Goal: Task Accomplishment & Management: Complete application form

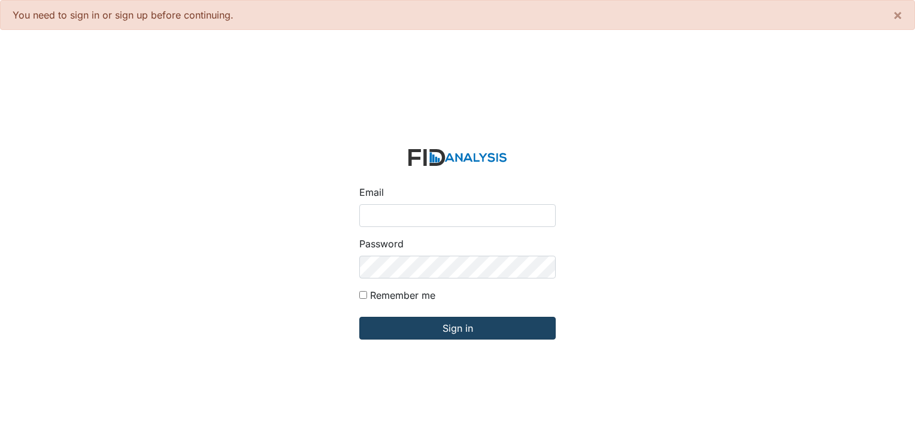
type input "[EMAIL_ADDRESS][DOMAIN_NAME]"
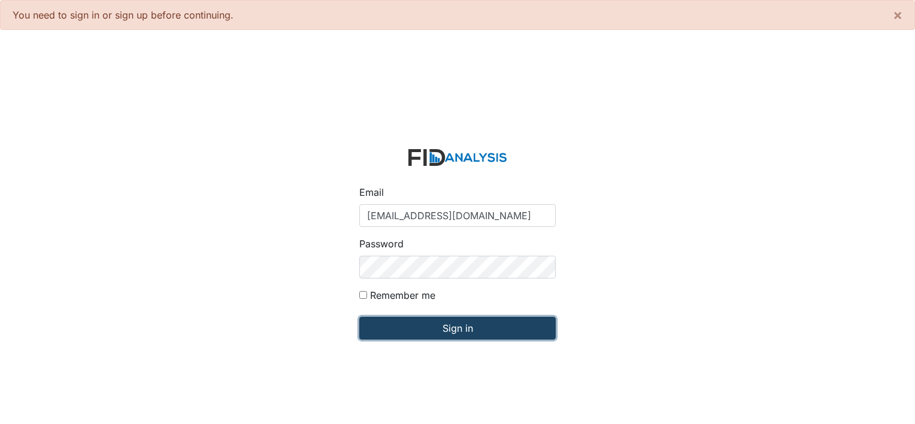
click at [505, 330] on input "Sign in" at bounding box center [457, 328] width 196 height 23
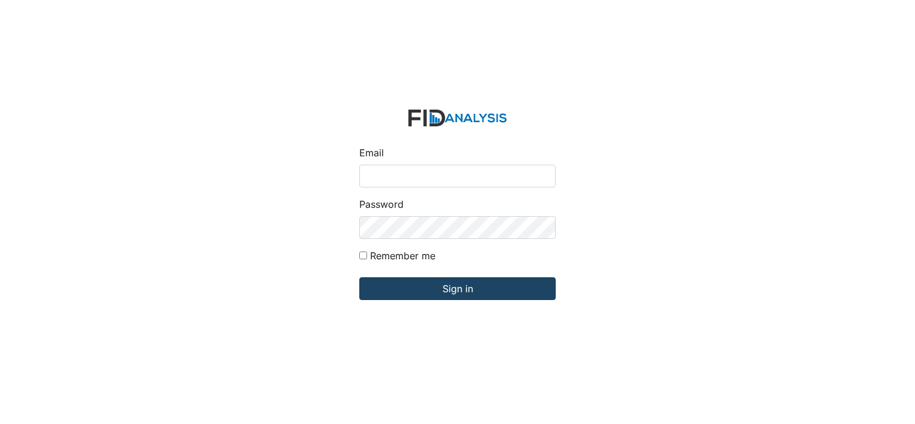
type input "[EMAIL_ADDRESS][DOMAIN_NAME]"
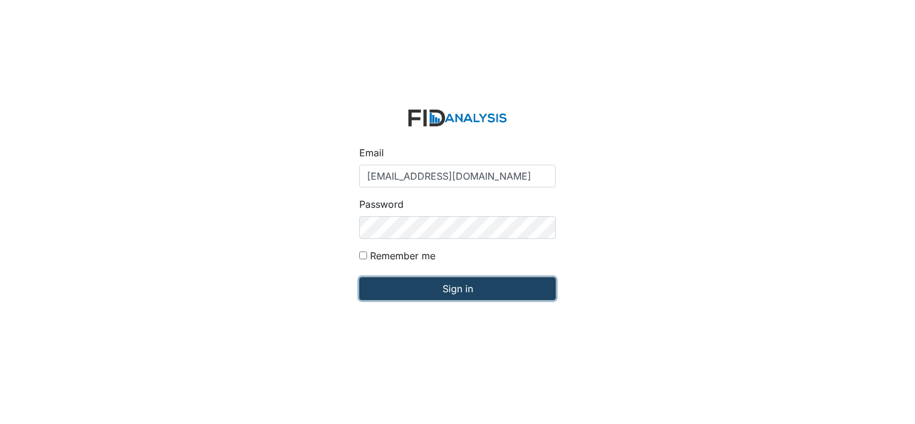
click at [394, 284] on input "Sign in" at bounding box center [457, 288] width 196 height 23
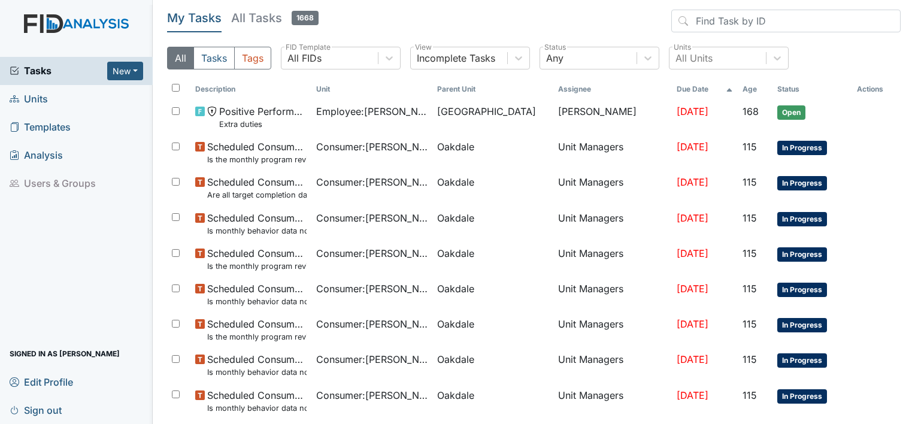
click at [45, 107] on span "Units" at bounding box center [29, 99] width 38 height 19
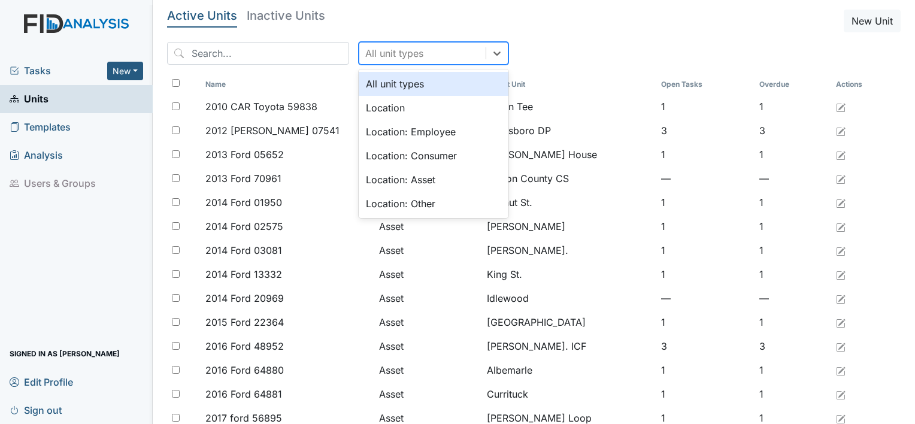
click at [421, 54] on div "All unit types" at bounding box center [422, 53] width 126 height 22
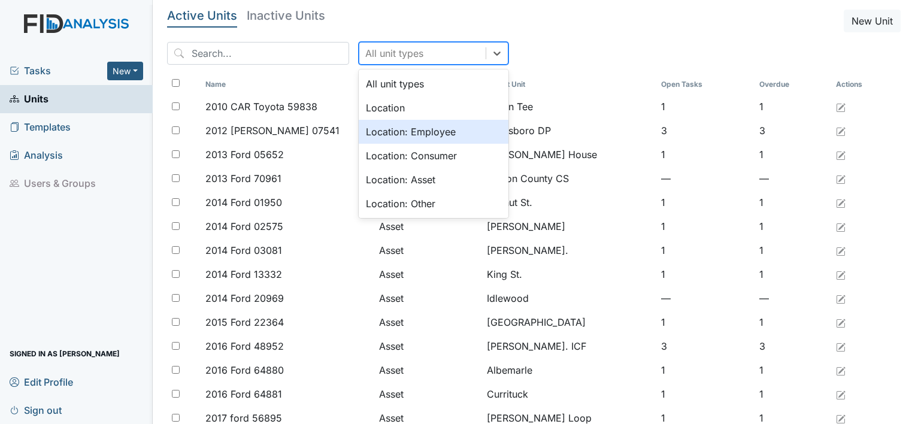
click at [403, 133] on div "Location: Employee" at bounding box center [434, 132] width 150 height 24
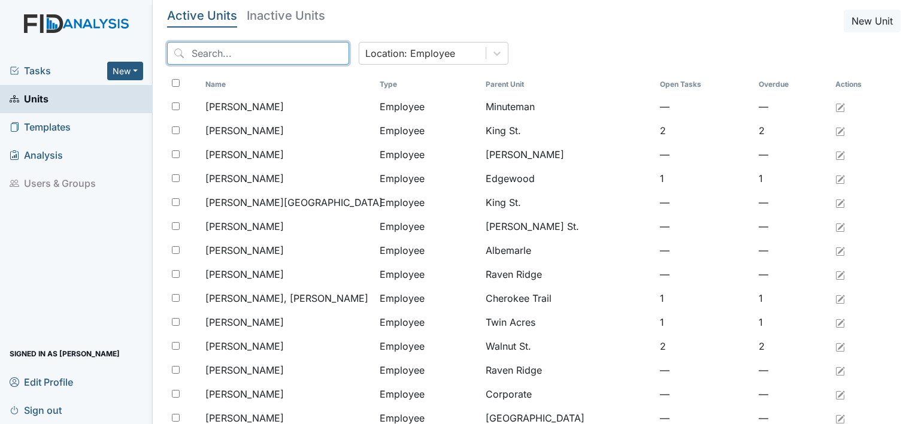
click at [268, 57] on input "search" at bounding box center [258, 53] width 182 height 23
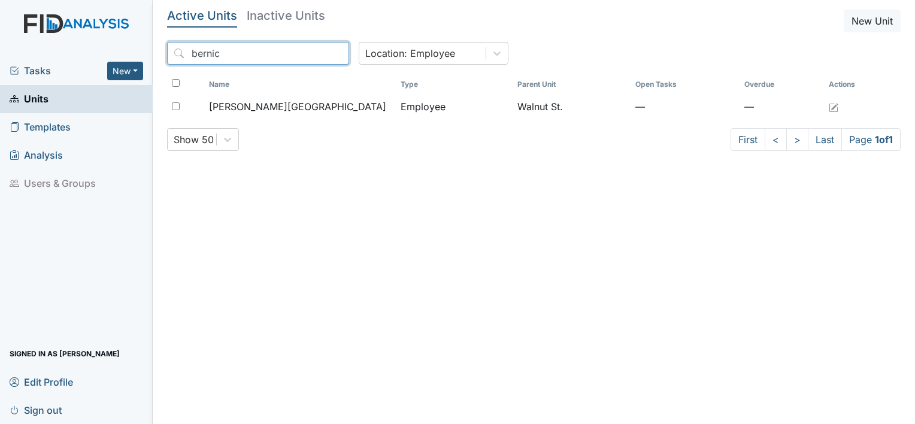
type input "bernice"
click at [314, 54] on input "bernice" at bounding box center [258, 53] width 182 height 23
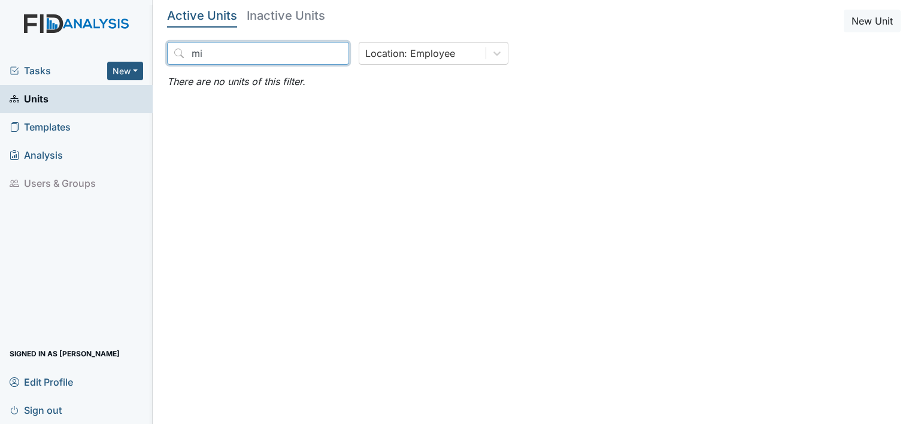
type input "m"
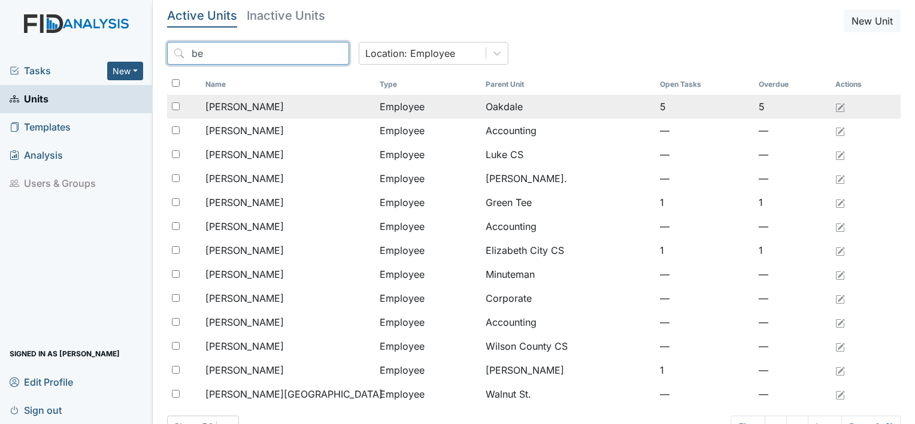
type input "b"
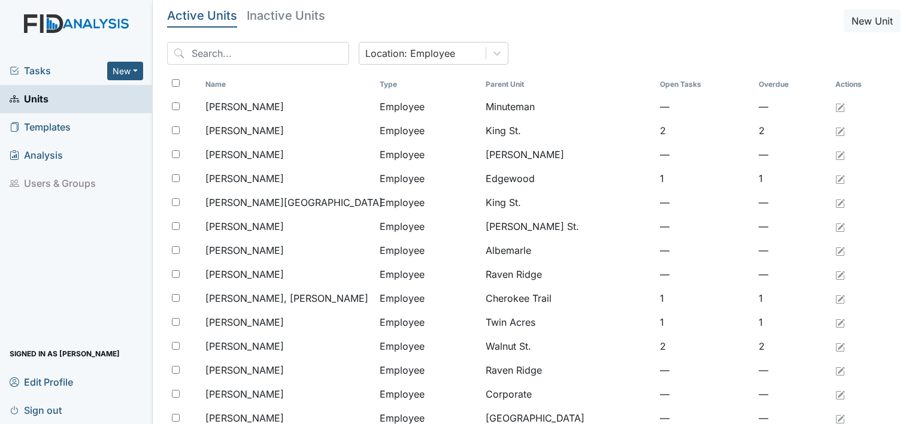
click at [302, 12] on h5 "Inactive Units" at bounding box center [286, 16] width 78 height 12
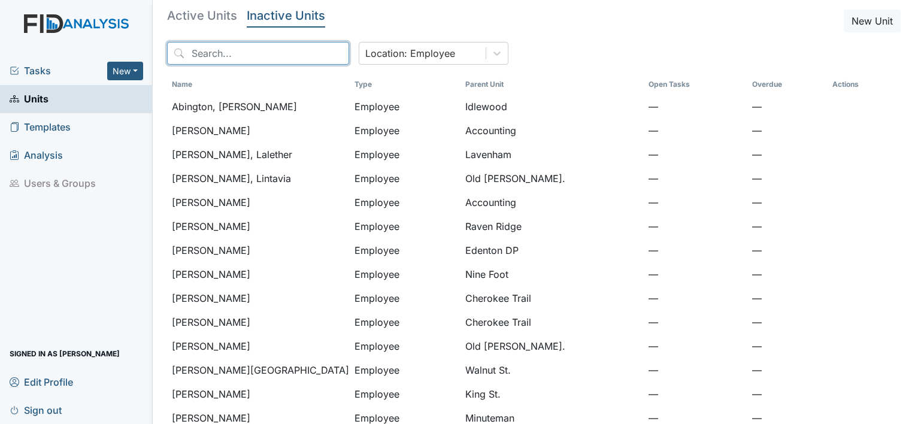
click at [218, 60] on input "search" at bounding box center [258, 53] width 182 height 23
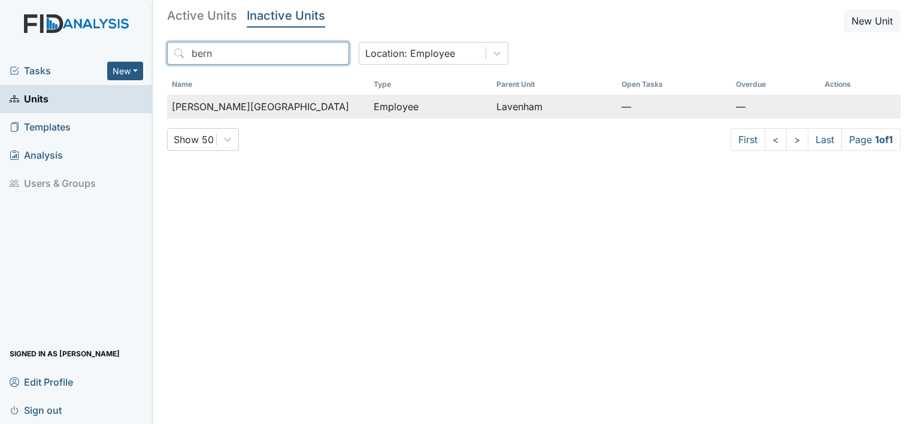
type input "bern"
click at [204, 105] on span "[PERSON_NAME][GEOGRAPHIC_DATA]" at bounding box center [260, 106] width 177 height 14
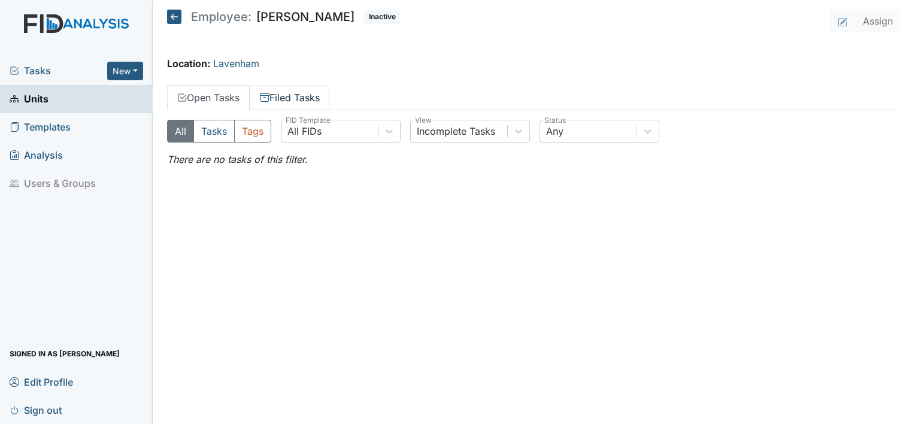
click at [300, 89] on link "Filed Tasks" at bounding box center [290, 97] width 80 height 25
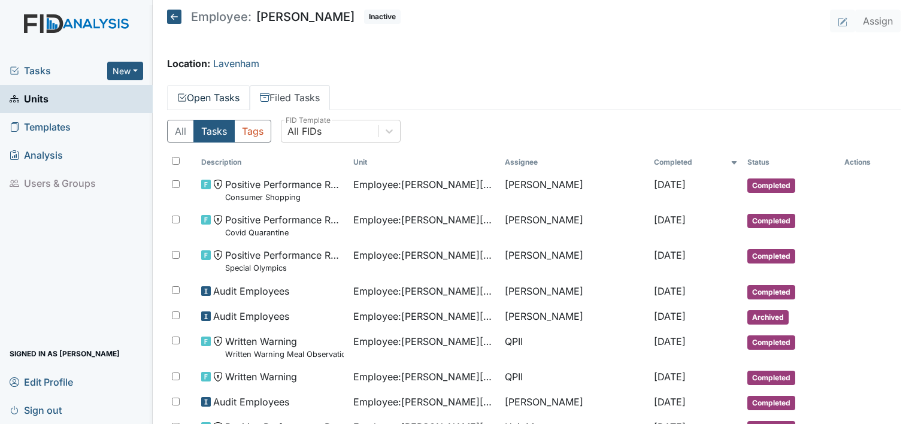
click at [208, 94] on link "Open Tasks" at bounding box center [208, 97] width 83 height 25
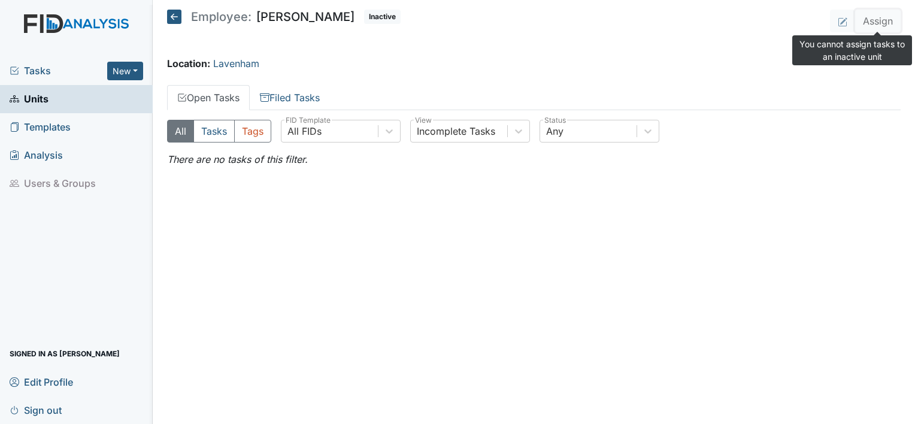
click at [880, 18] on button "Assign" at bounding box center [877, 21] width 45 height 23
click at [876, 28] on button "Assign" at bounding box center [877, 21] width 45 height 23
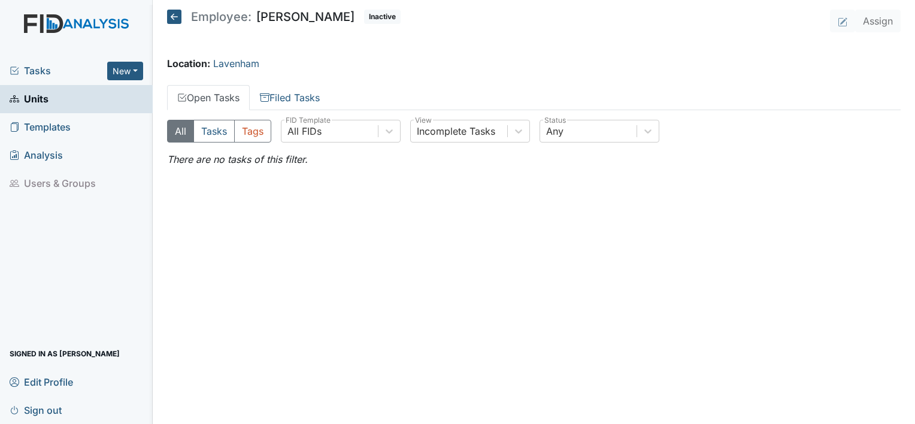
click at [551, 67] on div "Location: Lavenham" at bounding box center [533, 63] width 733 height 14
click at [84, 65] on span "Tasks" at bounding box center [59, 70] width 98 height 14
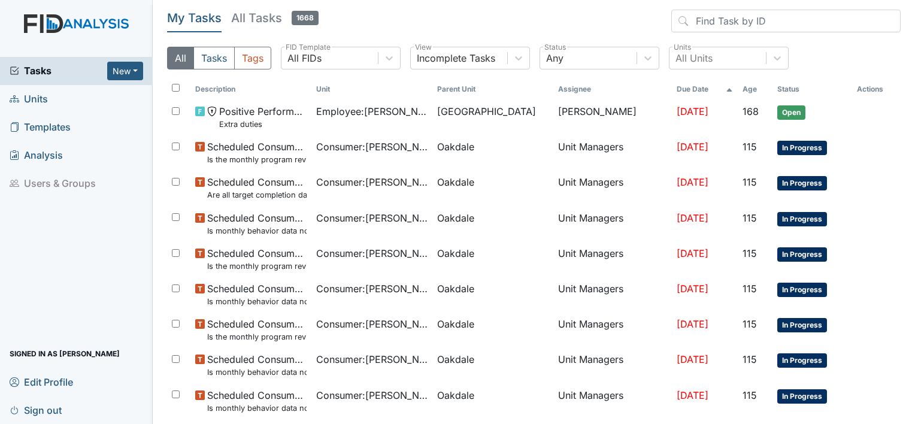
click at [658, 60] on div "All Tasks Tags All FIDs FID Template Incomplete Tasks View Any Status All Units…" at bounding box center [533, 63] width 733 height 32
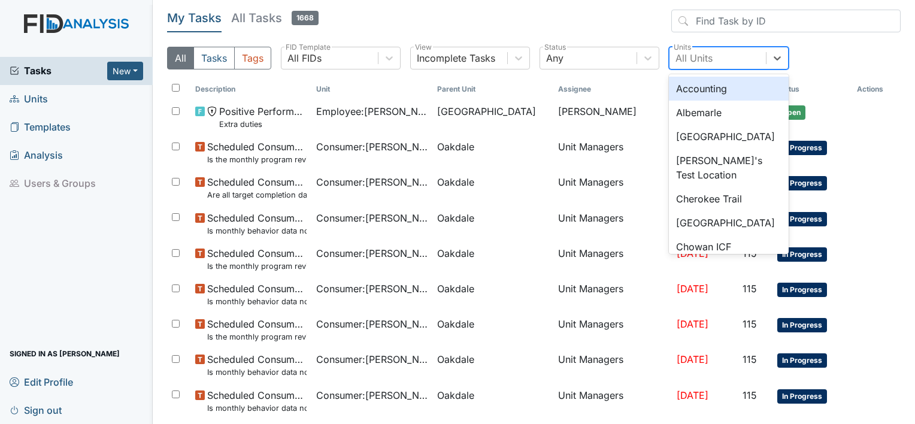
click at [688, 57] on div "All Units" at bounding box center [693, 58] width 37 height 14
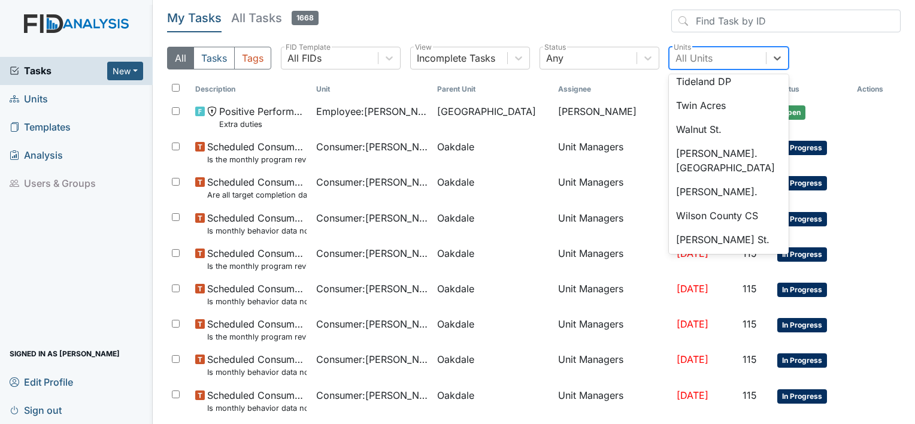
scroll to position [1128, 0]
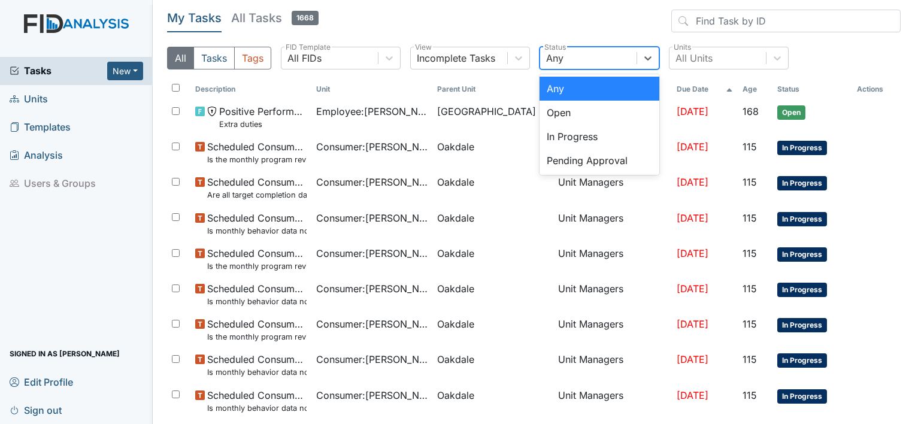
click at [599, 50] on div "Any" at bounding box center [588, 58] width 96 height 22
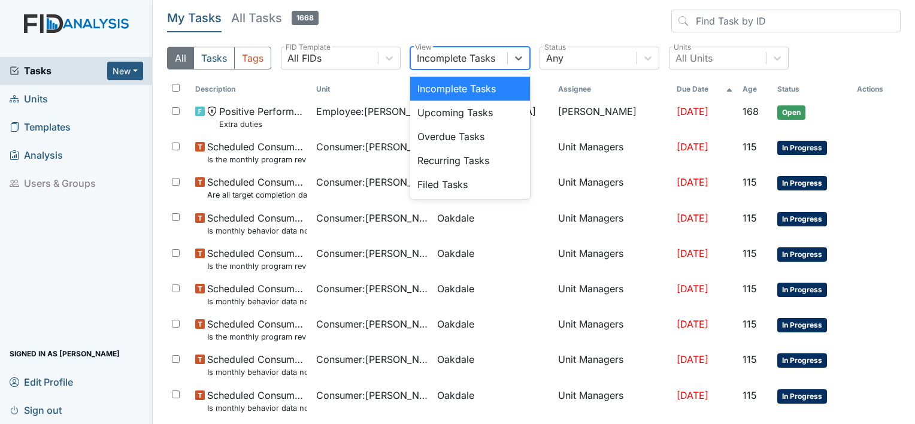
click at [497, 59] on div "Incomplete Tasks" at bounding box center [459, 58] width 96 height 22
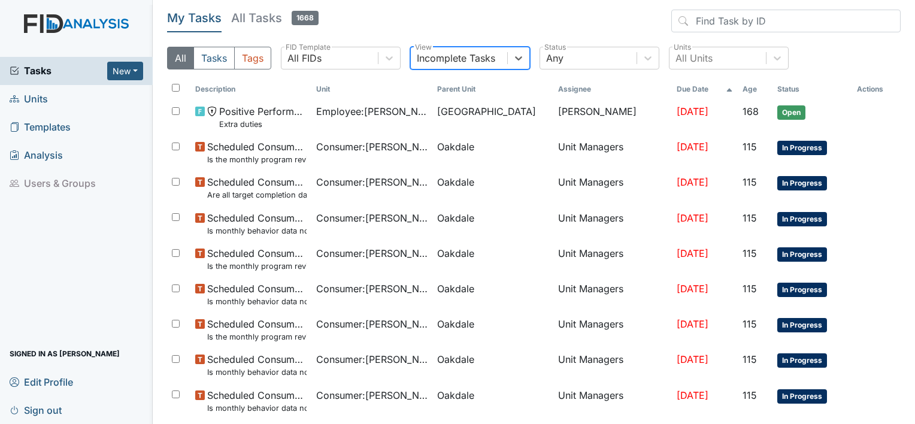
click at [497, 59] on div "Incomplete Tasks" at bounding box center [459, 58] width 96 height 22
click at [41, 96] on span "Units" at bounding box center [29, 99] width 38 height 19
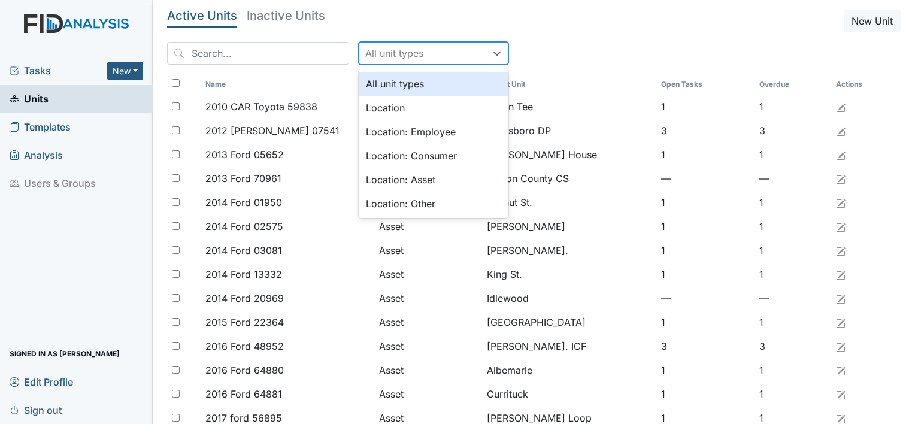
click at [375, 51] on div "All unit types" at bounding box center [394, 53] width 58 height 14
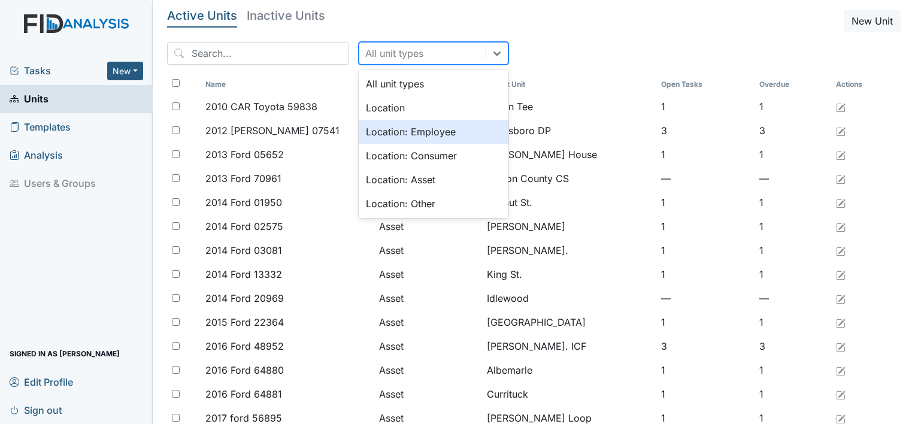
click at [387, 134] on div "Location: Employee" at bounding box center [434, 132] width 150 height 24
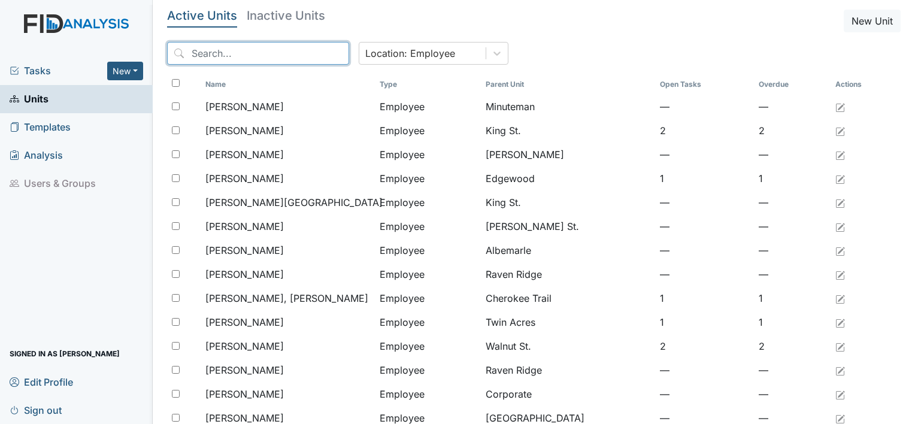
click at [274, 46] on input "search" at bounding box center [258, 53] width 182 height 23
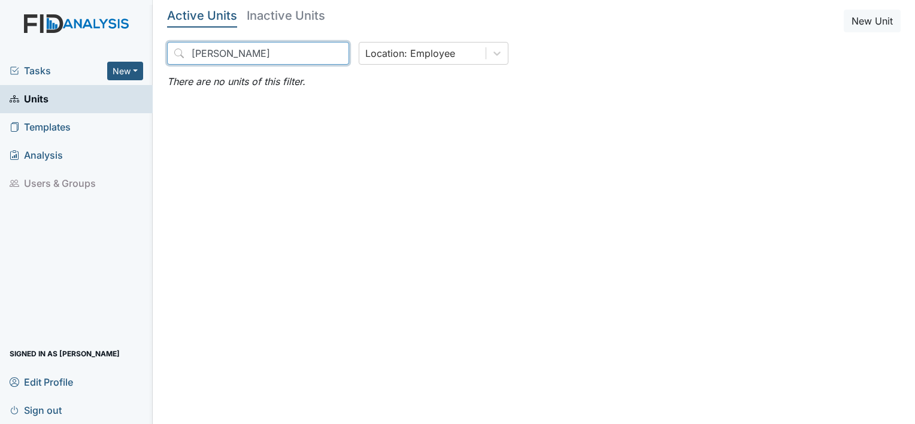
type input "minor-jones"
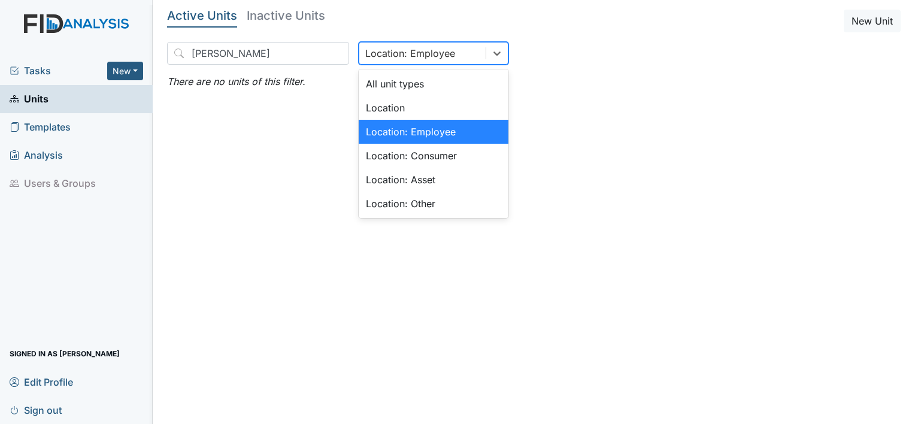
click at [385, 54] on div "Location: Employee" at bounding box center [410, 53] width 90 height 14
click at [388, 141] on div "Location: Employee" at bounding box center [434, 132] width 150 height 24
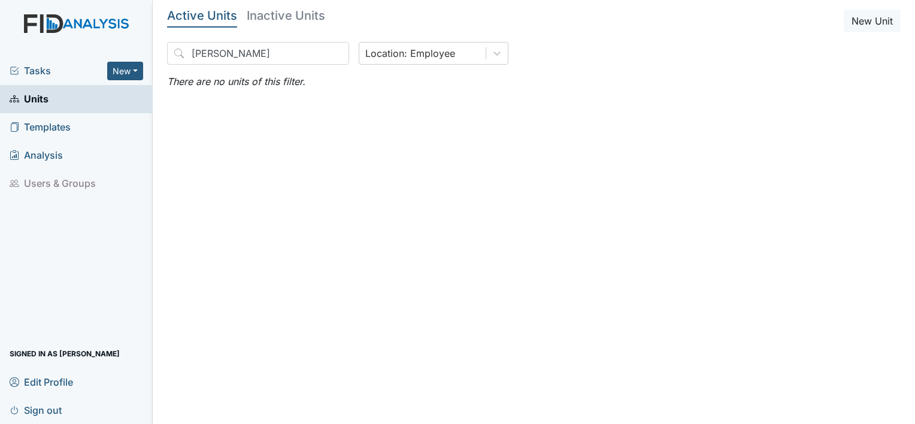
click at [294, 18] on h5 "Inactive Units" at bounding box center [286, 16] width 78 height 12
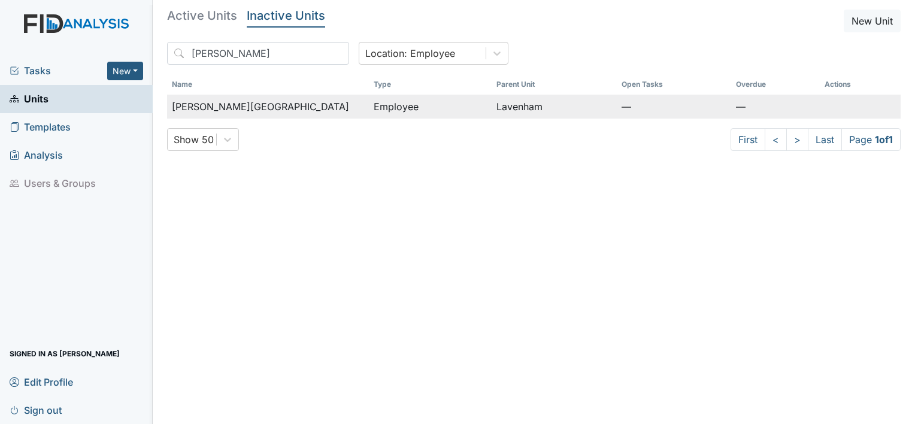
click at [262, 111] on span "Minor-Jones, Bernice" at bounding box center [260, 106] width 177 height 14
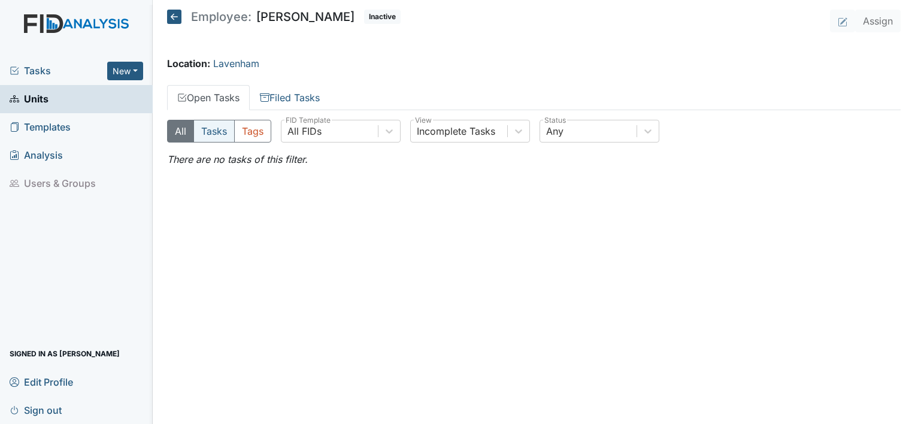
click at [224, 129] on button "Tasks" at bounding box center [213, 131] width 41 height 23
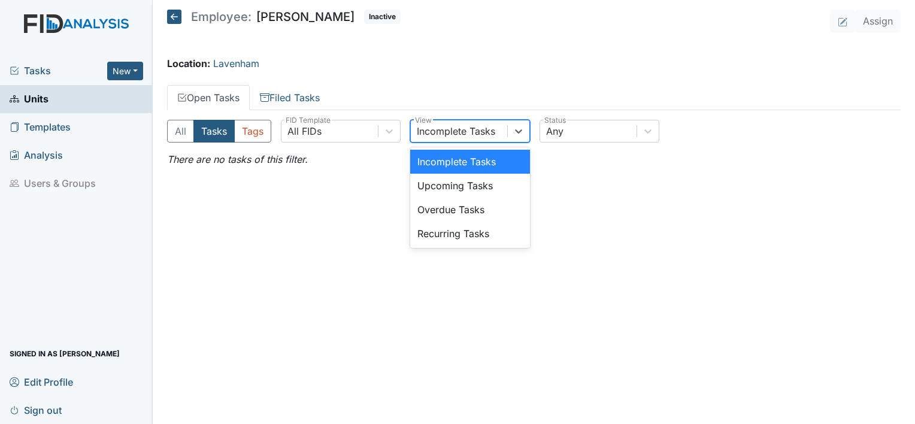
click at [447, 130] on div "Incomplete Tasks" at bounding box center [456, 131] width 78 height 14
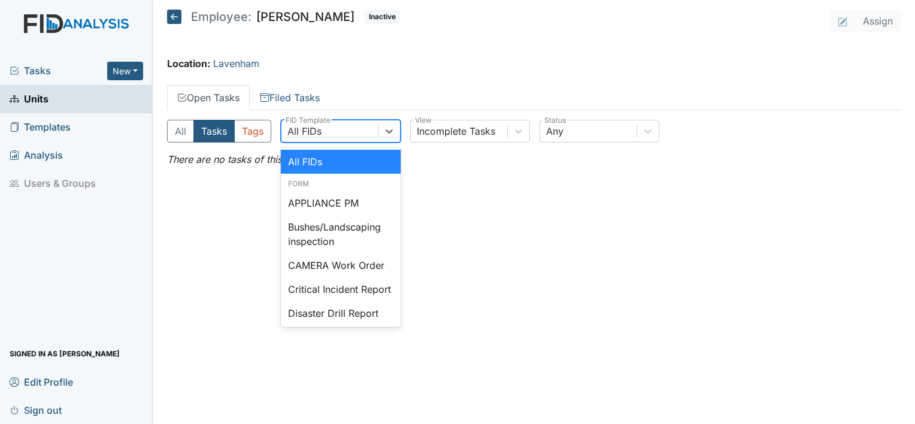
click at [342, 132] on div "All FIDs" at bounding box center [329, 131] width 96 height 22
click at [344, 156] on div "All FIDs" at bounding box center [341, 162] width 120 height 24
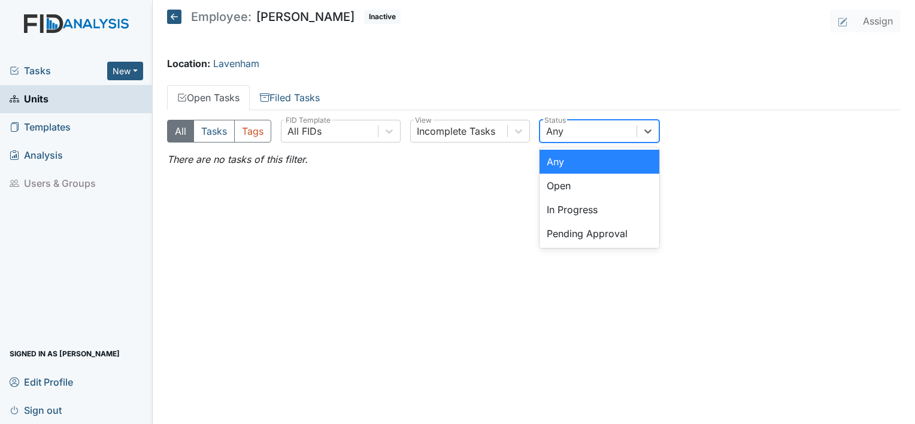
click at [584, 129] on div "Any" at bounding box center [588, 131] width 96 height 22
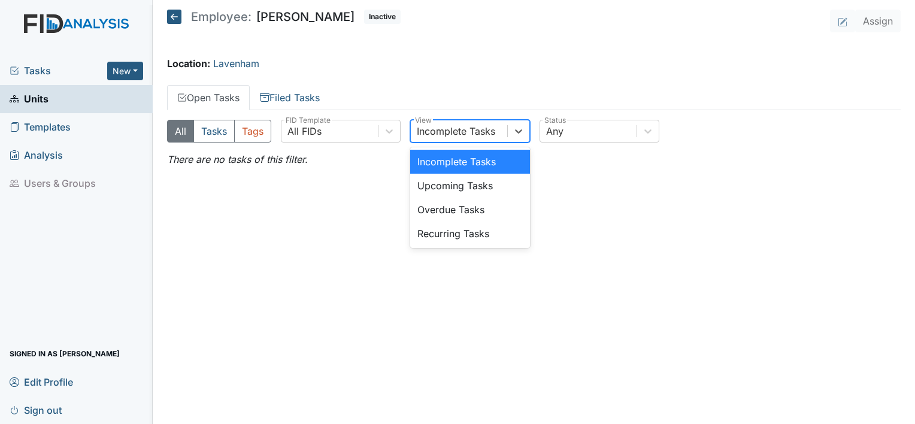
click at [475, 136] on div "Incomplete Tasks" at bounding box center [456, 131] width 78 height 14
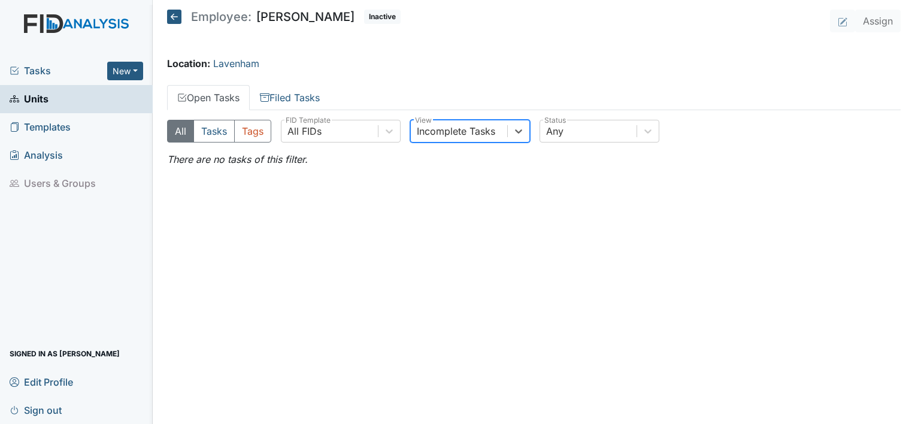
click at [475, 136] on div "Incomplete Tasks" at bounding box center [456, 131] width 78 height 14
click at [208, 120] on div "All Tasks Tags All FIDs FID Template Incomplete Tasks View Any Status" at bounding box center [533, 136] width 733 height 32
click at [208, 127] on button "Tasks" at bounding box center [213, 131] width 41 height 23
click at [256, 129] on button "Tags" at bounding box center [252, 131] width 37 height 23
click at [297, 96] on link "Filed Tasks" at bounding box center [290, 97] width 80 height 25
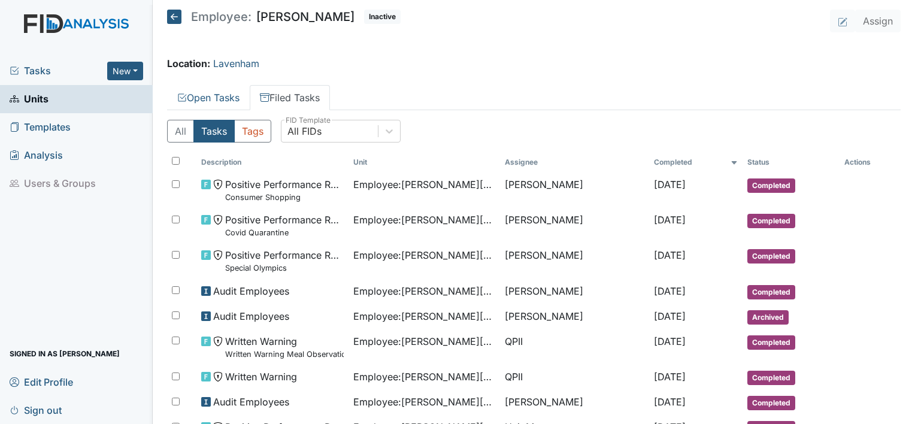
click at [607, 53] on main "Employee: Bernice Minor-Jones Inactive Assign Location: Lavenham Open Tasks Fil…" at bounding box center [534, 212] width 762 height 424
click at [170, 20] on icon at bounding box center [174, 17] width 14 height 14
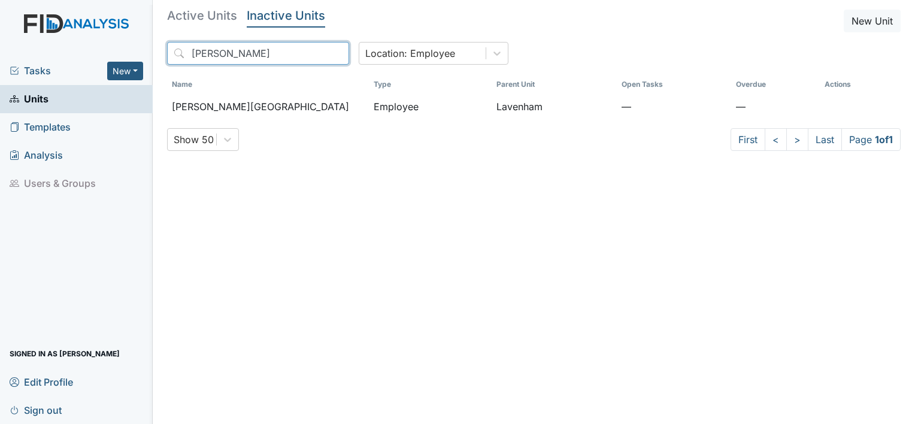
click at [263, 54] on input "[PERSON_NAME]" at bounding box center [258, 53] width 182 height 23
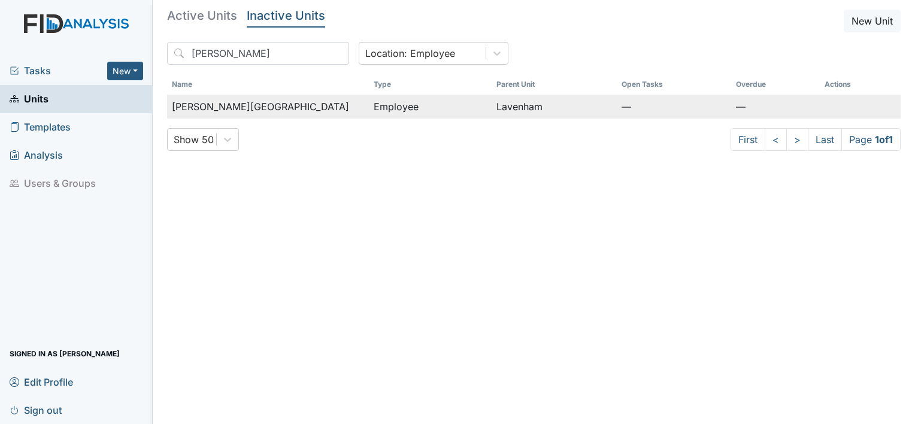
click at [237, 108] on span "[PERSON_NAME][GEOGRAPHIC_DATA]" at bounding box center [260, 106] width 177 height 14
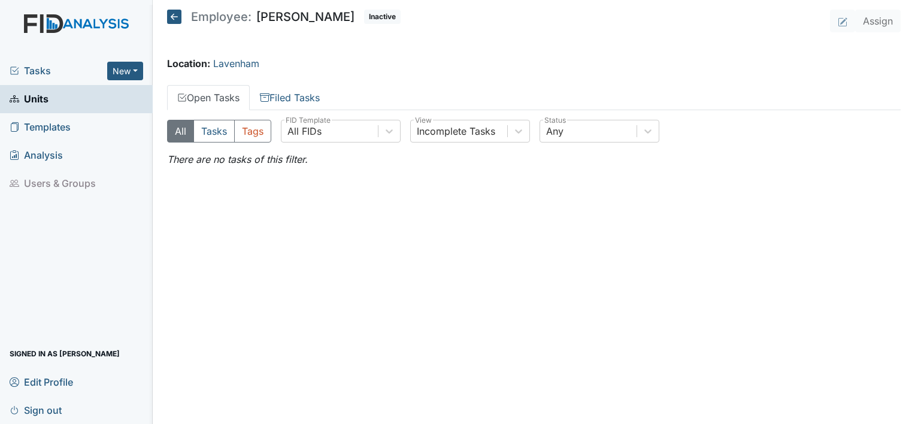
click at [45, 101] on span "Units" at bounding box center [29, 99] width 39 height 19
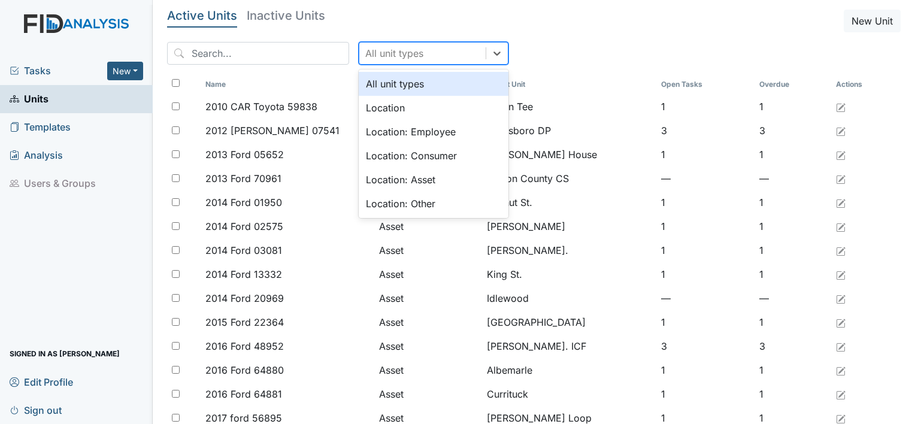
click at [374, 55] on div "All unit types" at bounding box center [394, 53] width 58 height 14
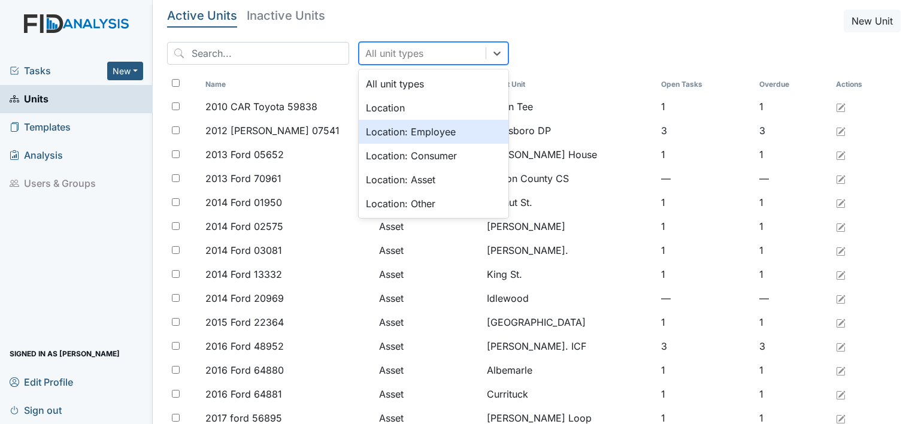
click at [373, 130] on div "Location: Employee" at bounding box center [434, 132] width 150 height 24
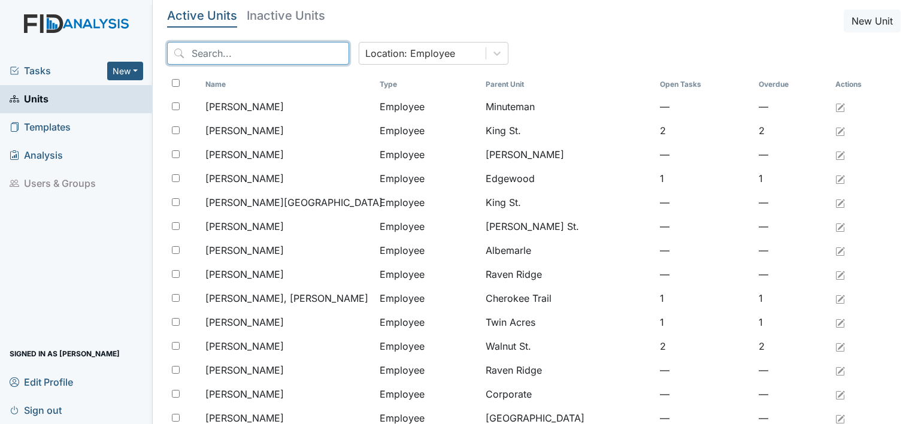
click at [293, 57] on input "search" at bounding box center [258, 53] width 182 height 23
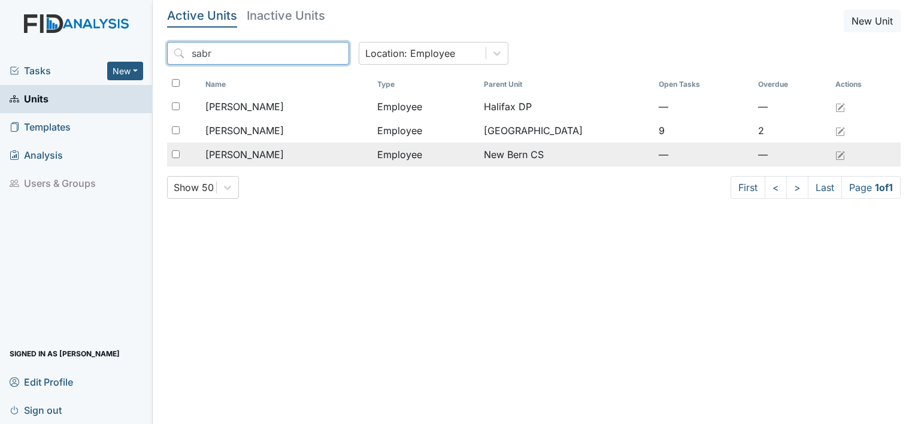
type input "sabr"
click at [256, 152] on span "[PERSON_NAME]" at bounding box center [244, 154] width 78 height 14
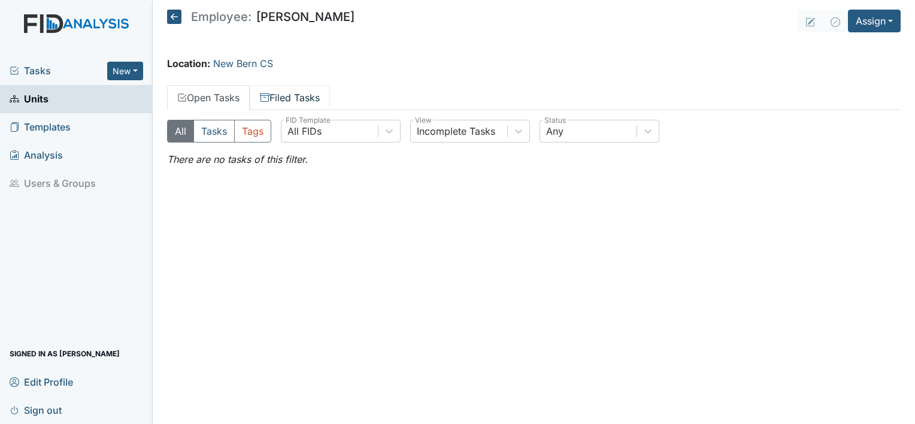
click at [302, 90] on link "Filed Tasks" at bounding box center [290, 97] width 80 height 25
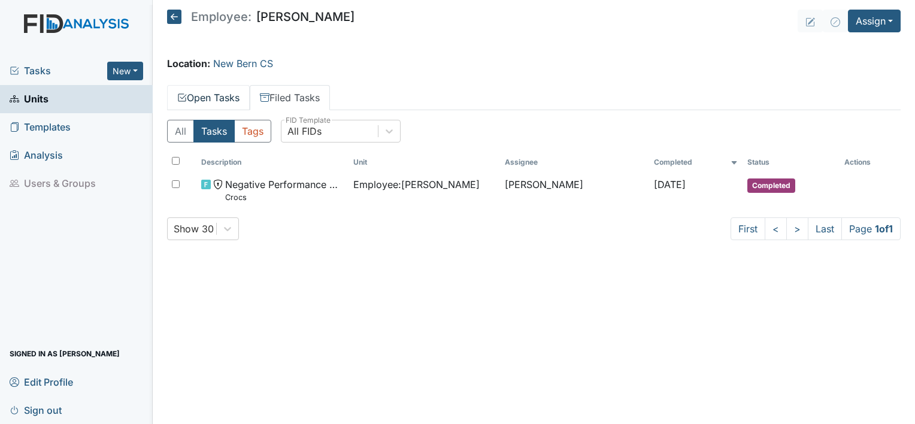
click at [216, 98] on link "Open Tasks" at bounding box center [208, 97] width 83 height 25
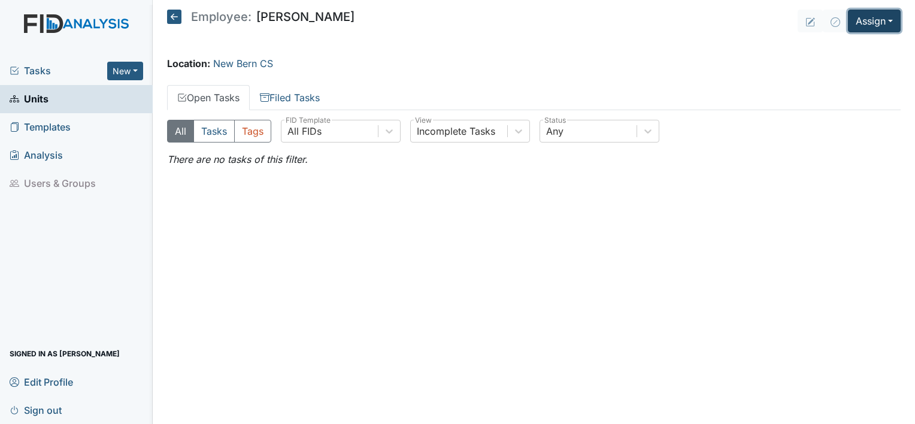
click at [872, 21] on button "Assign" at bounding box center [874, 21] width 53 height 23
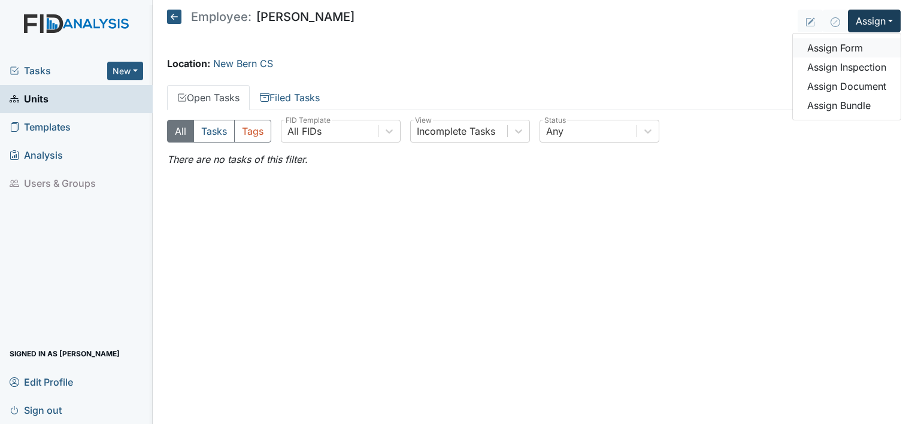
click at [840, 48] on link "Assign Form" at bounding box center [846, 47] width 108 height 19
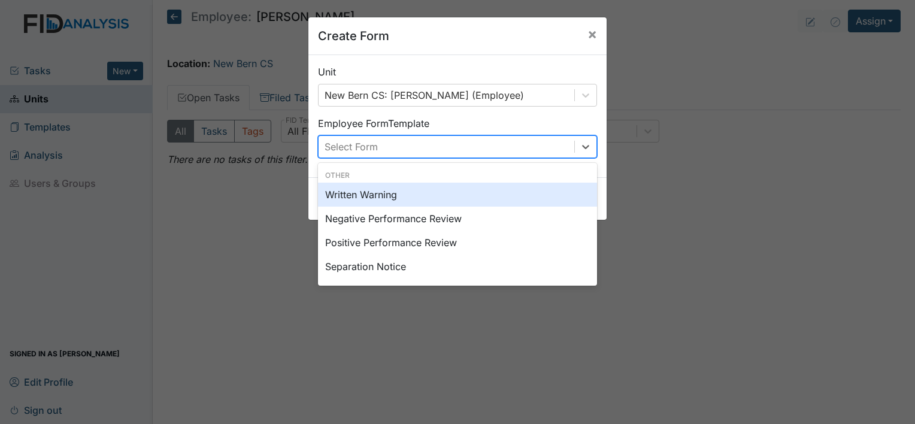
click at [500, 147] on div "Select Form" at bounding box center [446, 147] width 256 height 22
click at [456, 201] on div "Written Warning" at bounding box center [457, 195] width 279 height 24
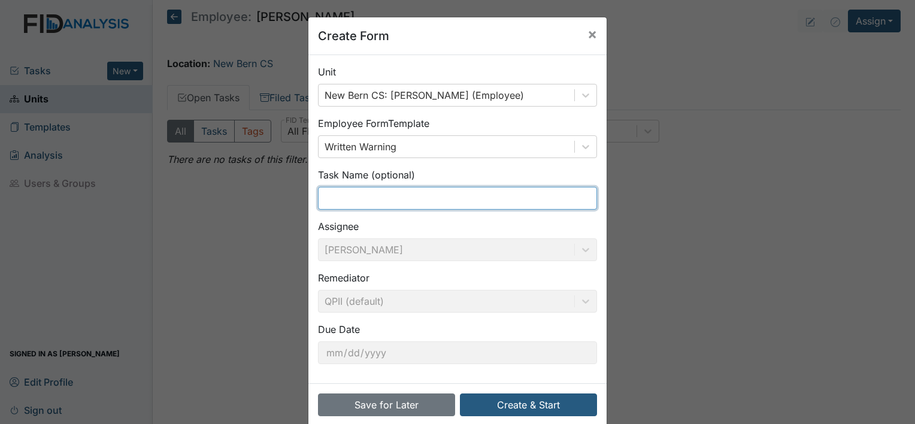
click at [393, 196] on input "text" at bounding box center [457, 198] width 279 height 23
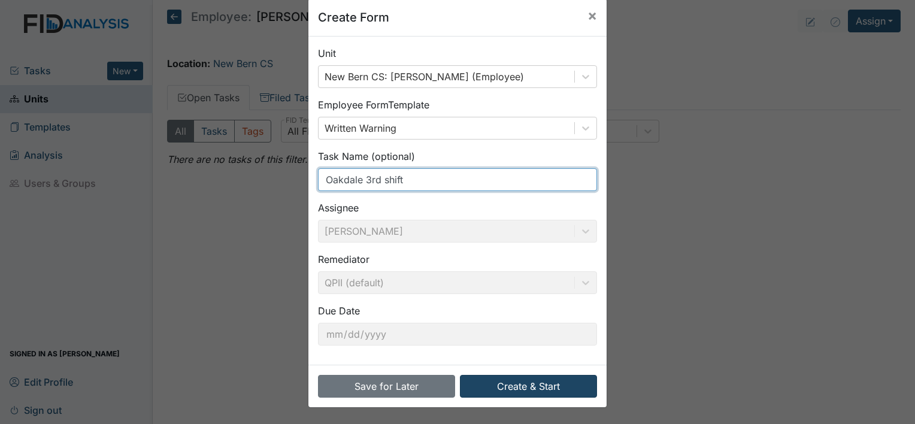
type input "Oakdale 3rd shift"
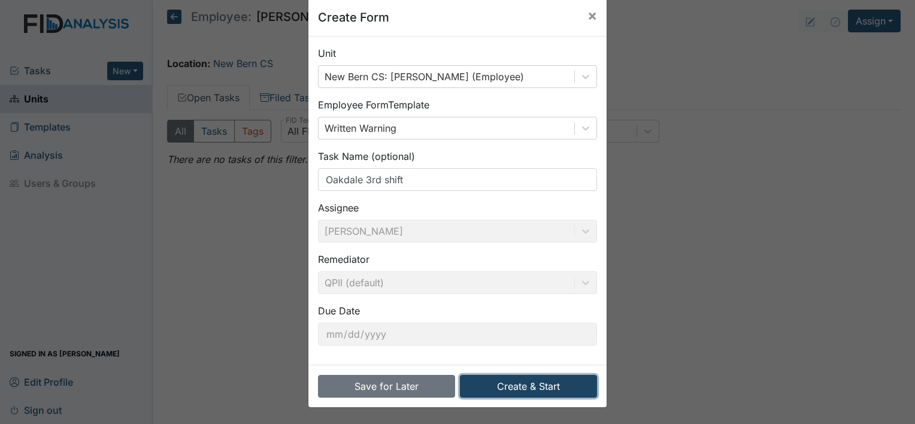
click at [490, 396] on button "Create & Start" at bounding box center [528, 386] width 137 height 23
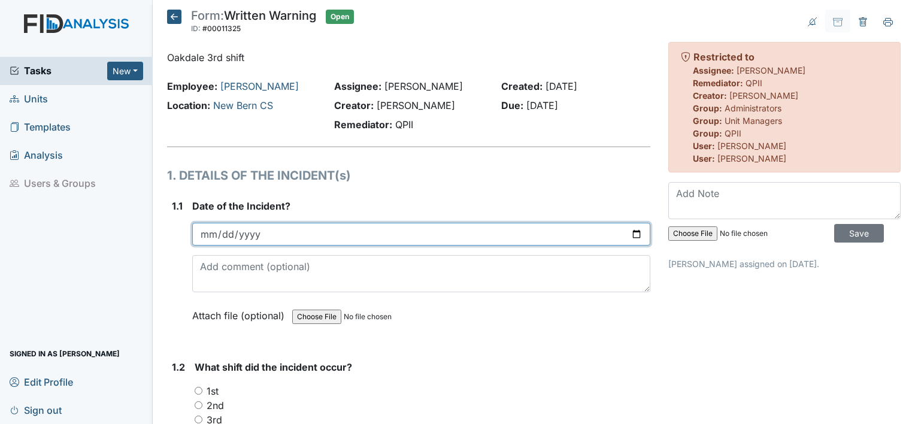
click at [331, 223] on input "date" at bounding box center [421, 234] width 458 height 23
type input "[DATE]"
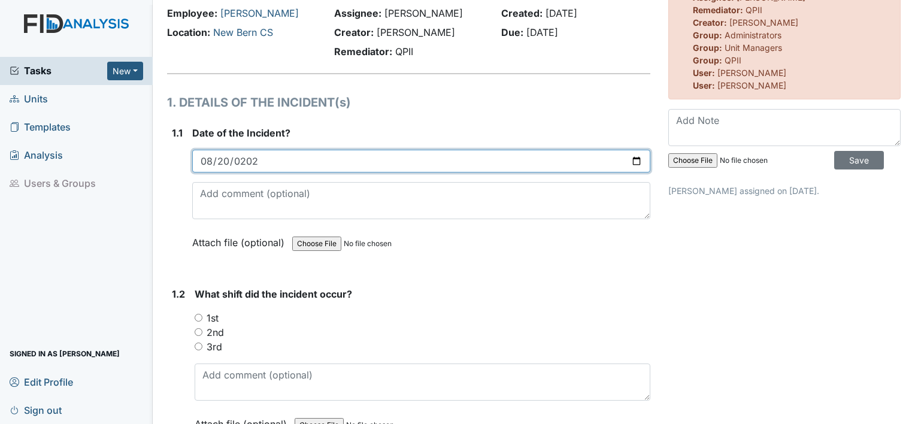
scroll to position [74, 0]
click at [333, 156] on input "date" at bounding box center [421, 159] width 458 height 23
click at [630, 158] on input "date" at bounding box center [421, 159] width 458 height 23
type input "[DATE]"
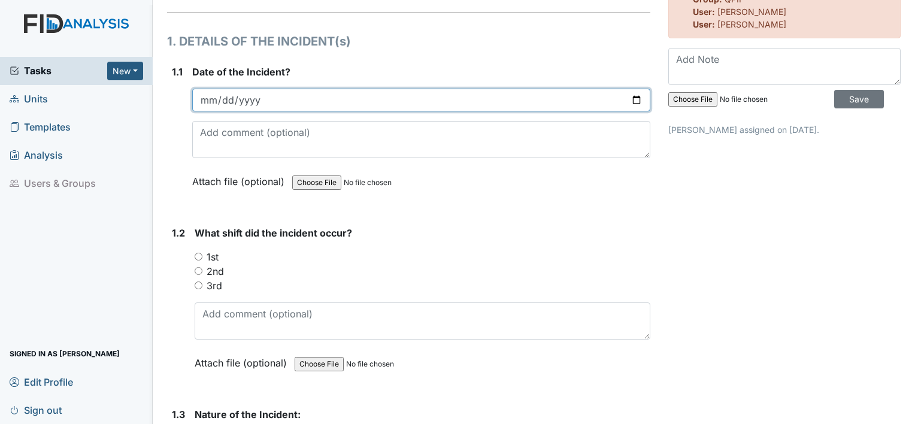
scroll to position [150, 0]
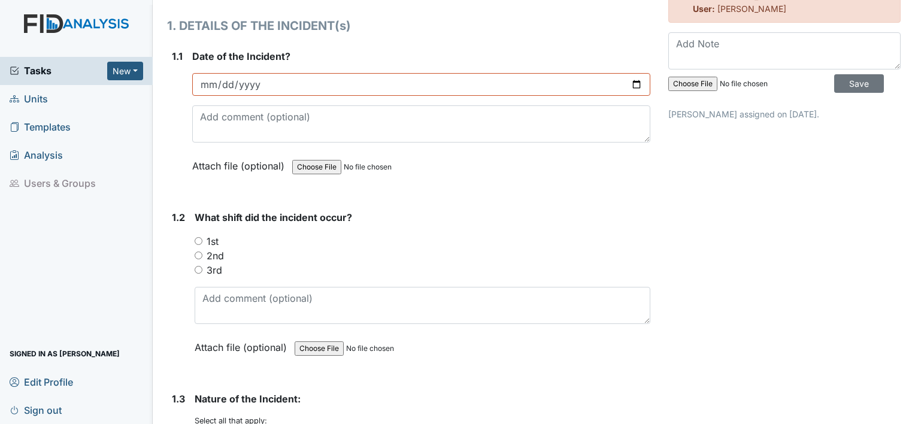
click at [214, 266] on label "3rd" at bounding box center [215, 270] width 16 height 14
click at [202, 266] on input "3rd" at bounding box center [199, 270] width 8 height 8
radio input "true"
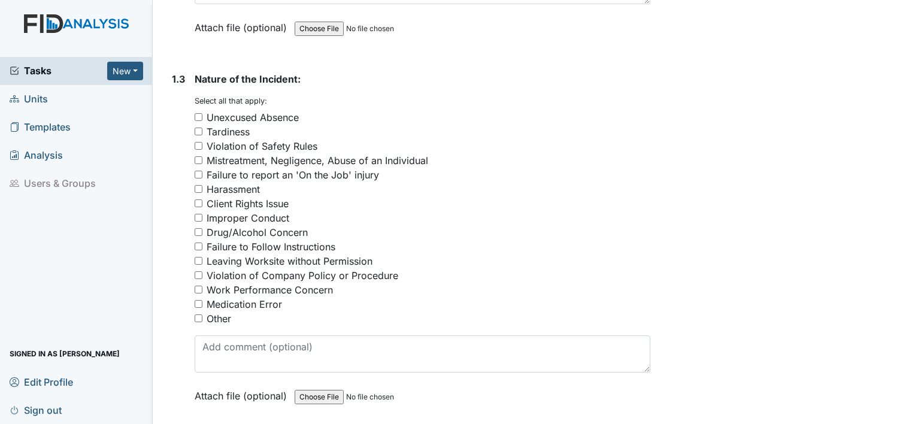
scroll to position [472, 0]
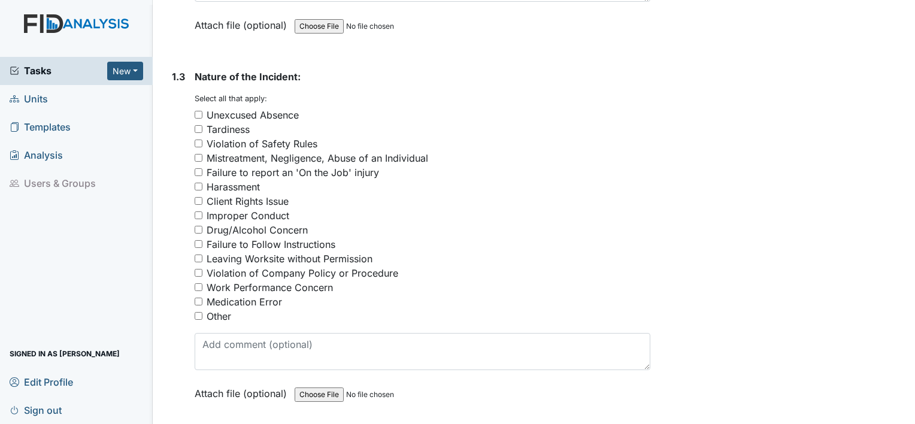
click at [321, 241] on div "Failure to Follow Instructions" at bounding box center [271, 244] width 129 height 14
click at [202, 241] on input "Failure to Follow Instructions" at bounding box center [199, 244] width 8 height 8
checkbox input "true"
click at [306, 286] on div "Work Performance Concern" at bounding box center [270, 287] width 126 height 14
click at [202, 286] on input "Work Performance Concern" at bounding box center [199, 287] width 8 height 8
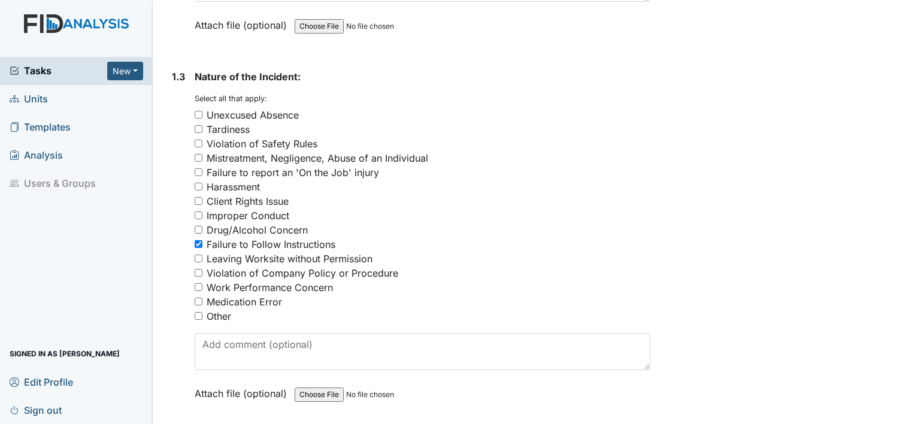
checkbox input "true"
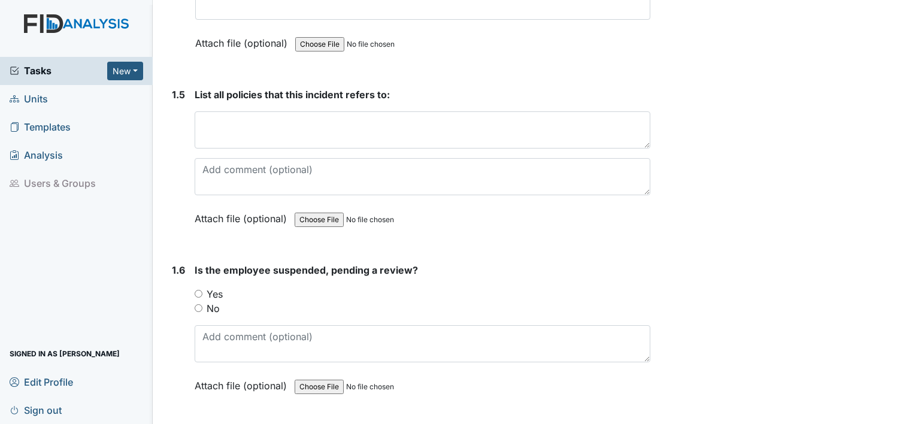
scroll to position [940, 0]
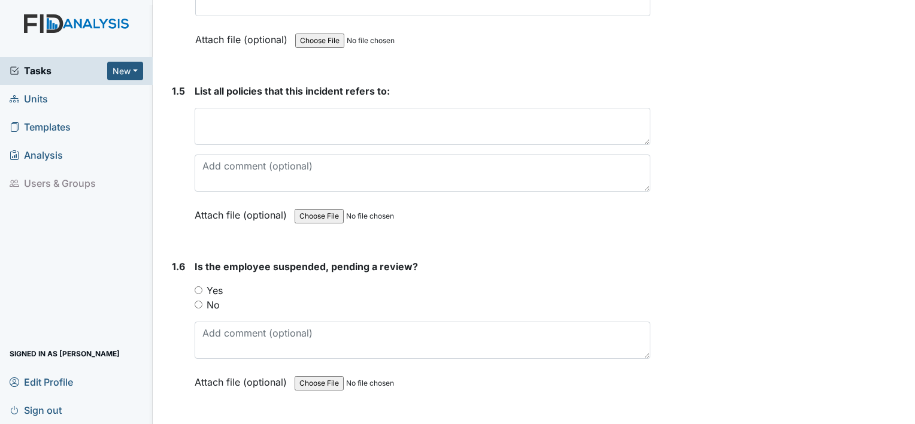
click at [215, 302] on label "No" at bounding box center [213, 304] width 13 height 14
click at [202, 302] on input "No" at bounding box center [199, 304] width 8 height 8
radio input "true"
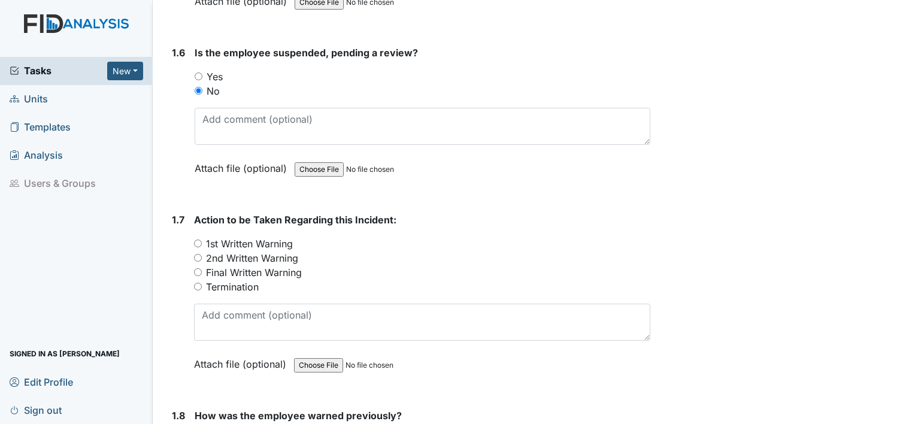
scroll to position [1154, 0]
click at [289, 237] on label "1st Written Warning" at bounding box center [249, 243] width 87 height 14
click at [202, 239] on input "1st Written Warning" at bounding box center [198, 243] width 8 height 8
radio input "true"
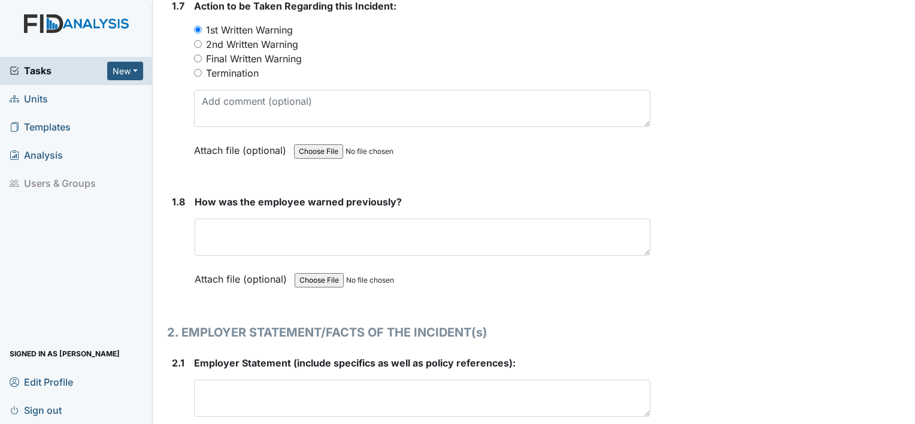
scroll to position [1370, 0]
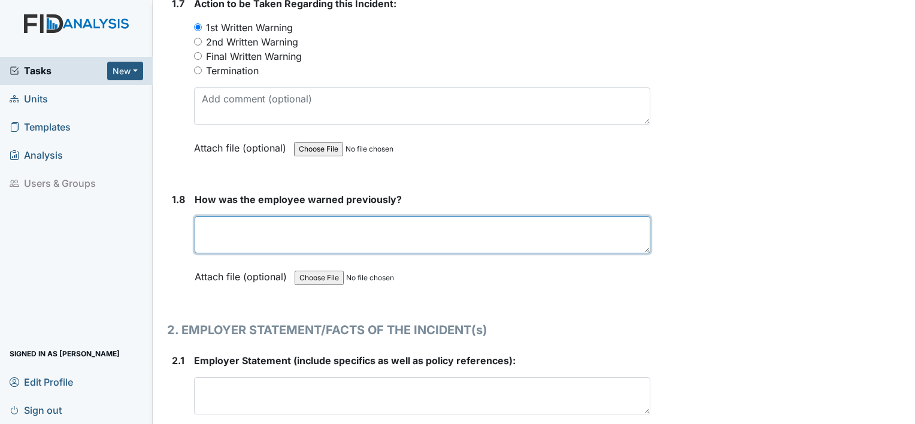
click at [384, 230] on textarea at bounding box center [423, 234] width 456 height 37
type textarea "employee has been spoken to about wearing crocs at work;"
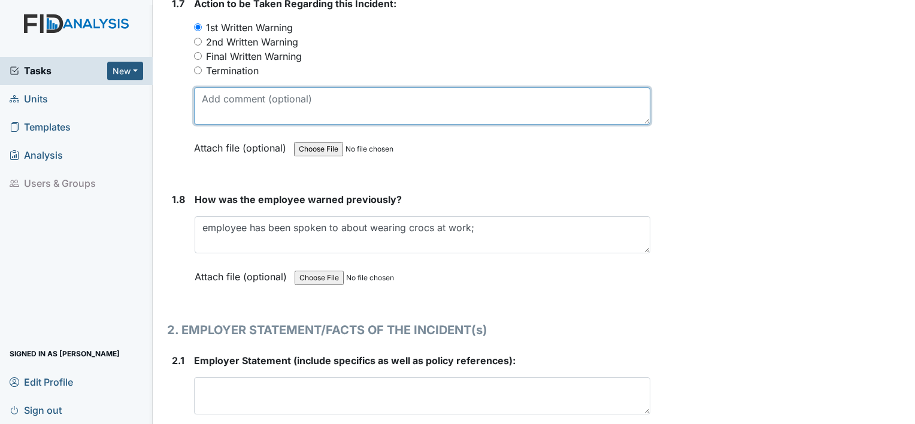
click at [333, 107] on textarea at bounding box center [422, 105] width 456 height 37
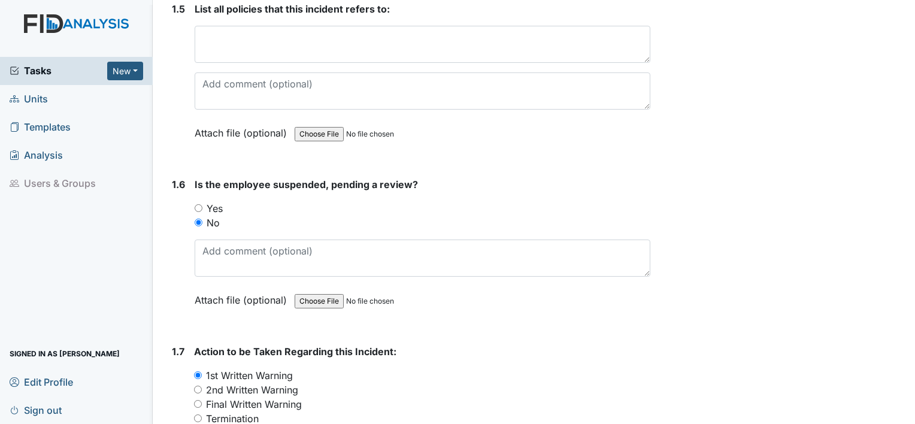
scroll to position [1015, 0]
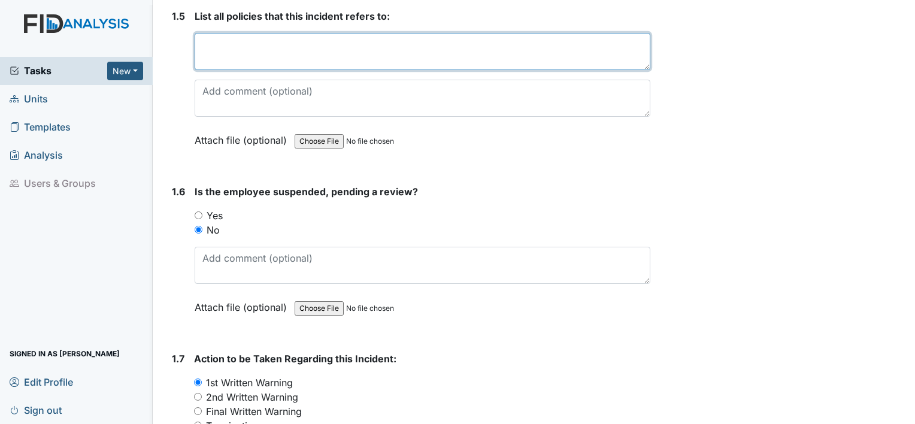
click at [327, 55] on textarea at bounding box center [423, 51] width 456 height 37
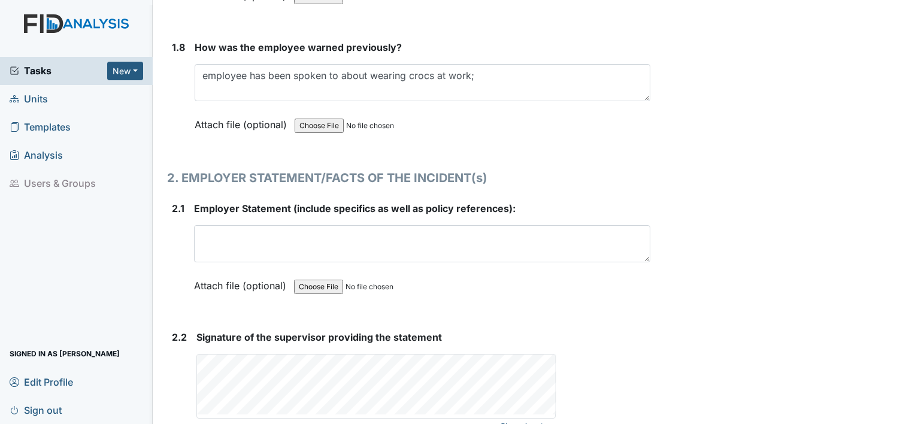
scroll to position [1525, 0]
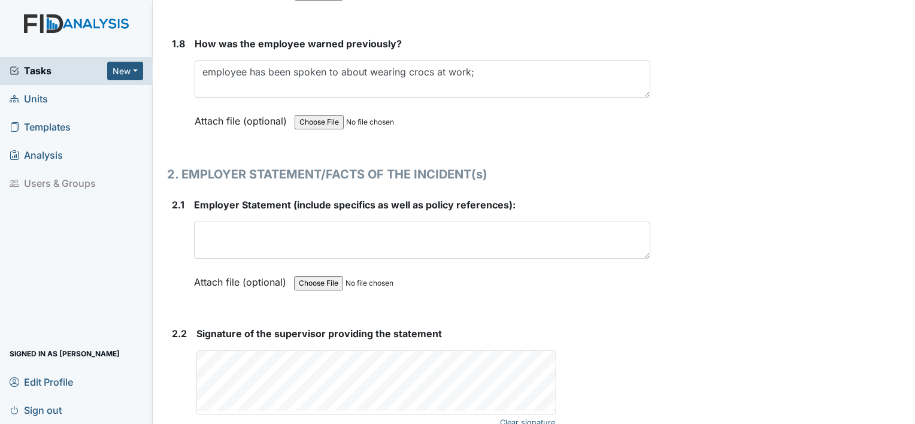
type textarea "dress code; employee responsibilities"
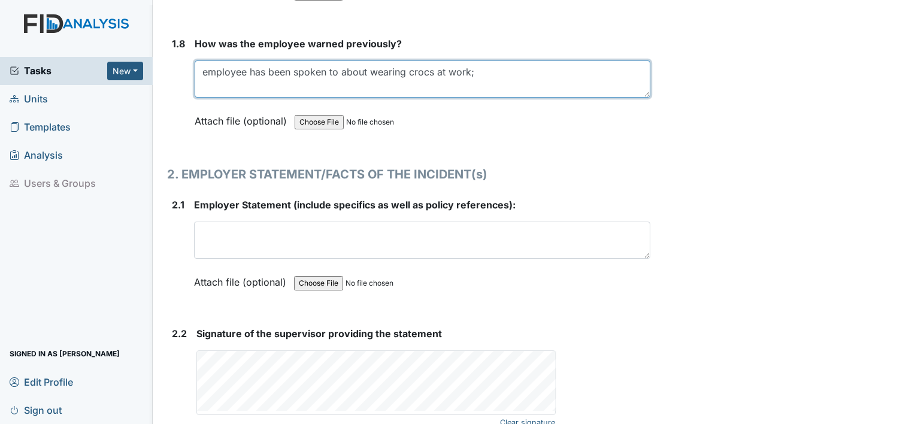
click at [494, 69] on textarea "employee has been spoken to about wearing crocs at work;" at bounding box center [423, 78] width 456 height 37
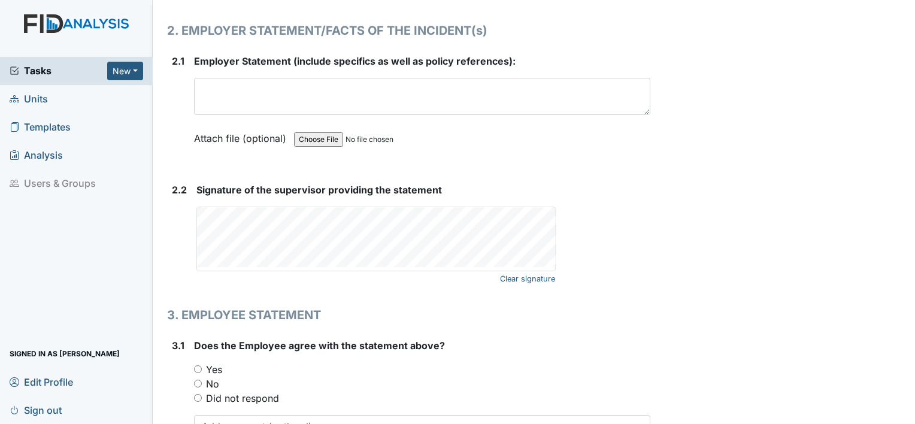
scroll to position [1668, 0]
type textarea "employee has been spoken to about wearing crocs at work; she has been shown the…"
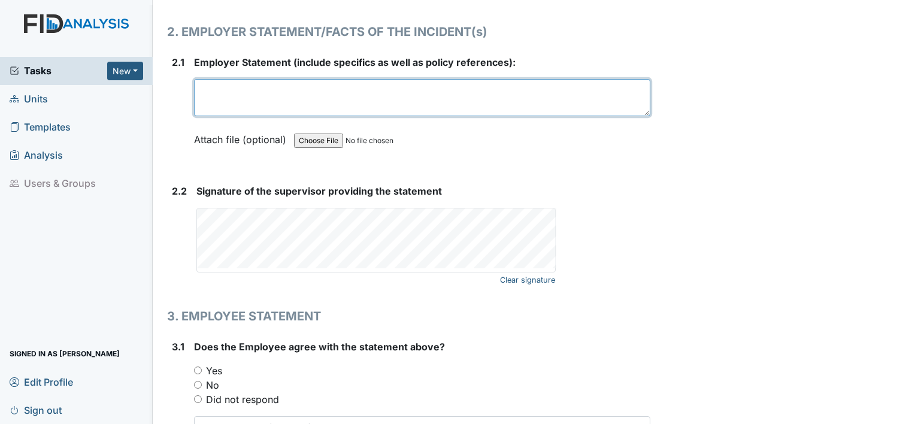
click at [470, 86] on textarea at bounding box center [422, 97] width 456 height 37
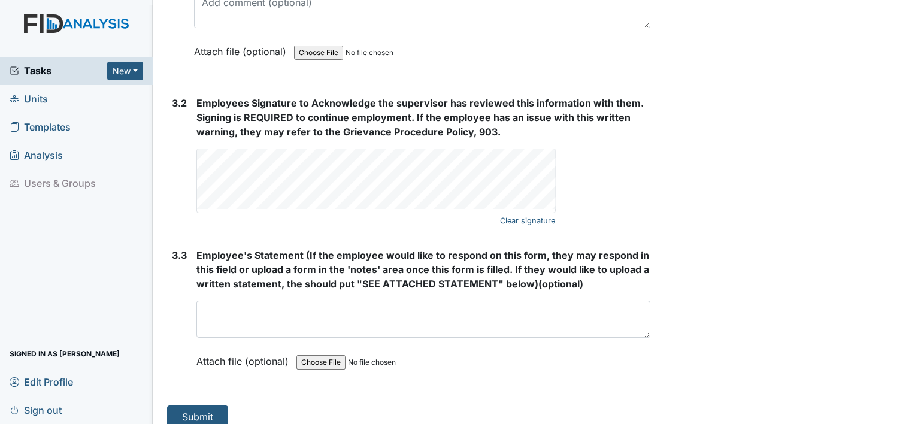
scroll to position [2100, 0]
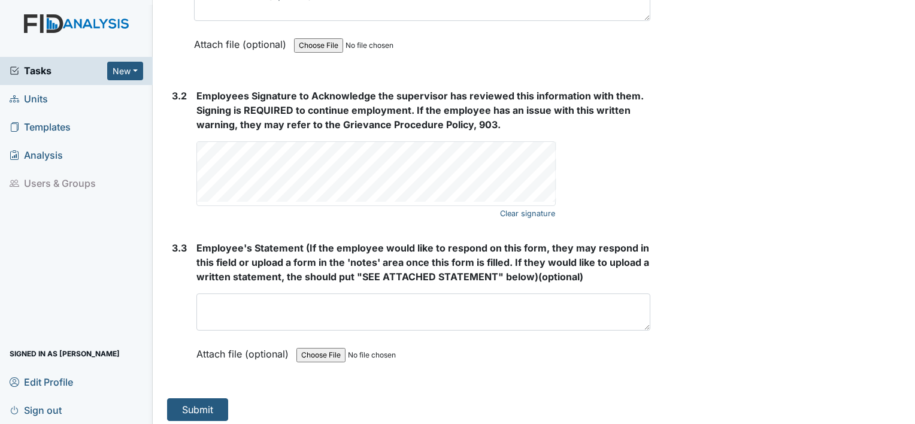
type textarea "an overnight camera observation observed DSP wearing crocs while working and ob…"
click at [299, 351] on input "file" at bounding box center [377, 355] width 163 height 29
type input "C:\fakepath\STripp9.20.25.png"
click at [208, 403] on button "Submit" at bounding box center [197, 409] width 61 height 23
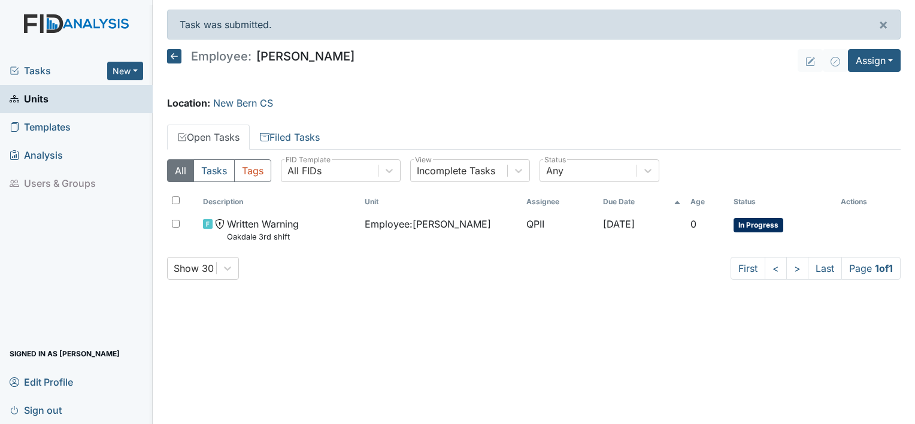
click at [79, 25] on img at bounding box center [76, 35] width 153 height 42
click at [35, 103] on span "Units" at bounding box center [29, 99] width 39 height 19
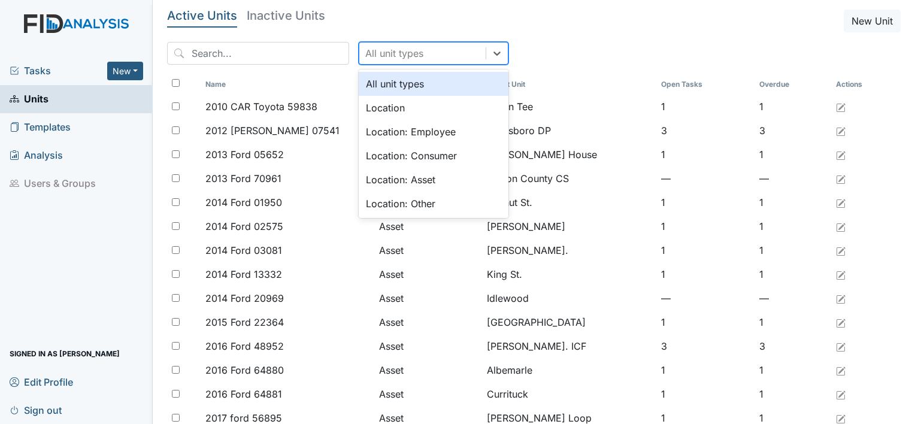
click at [421, 52] on div "All unit types" at bounding box center [422, 53] width 126 height 22
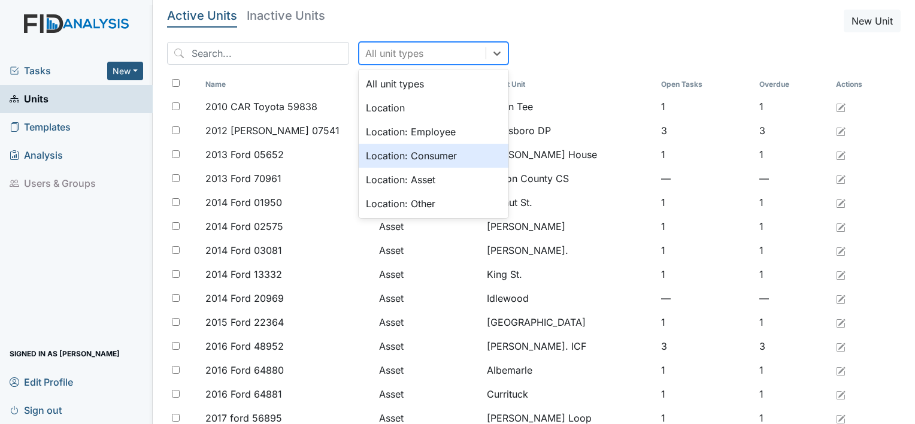
click at [406, 162] on div "Location: Consumer" at bounding box center [434, 156] width 150 height 24
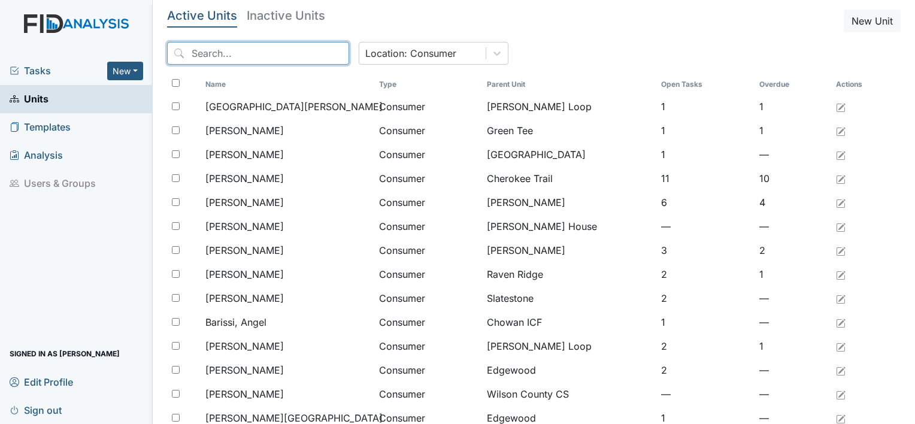
click at [276, 59] on input "search" at bounding box center [258, 53] width 182 height 23
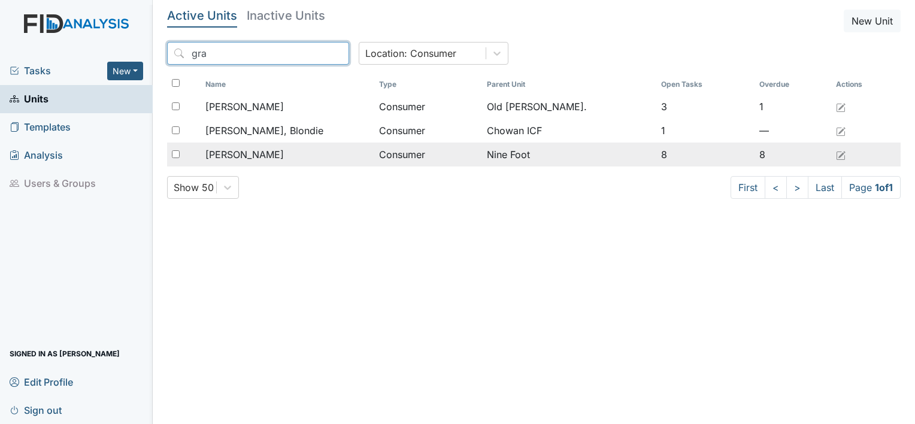
type input "gra"
click at [247, 152] on span "[PERSON_NAME]" at bounding box center [244, 154] width 78 height 14
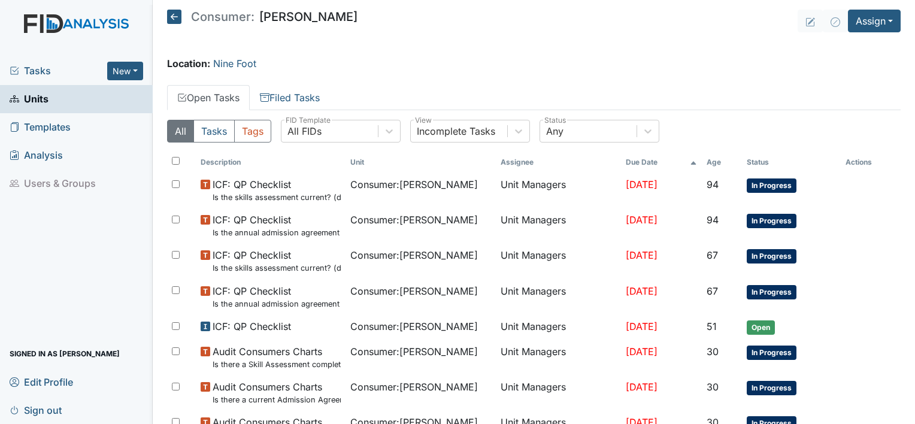
scroll to position [81, 0]
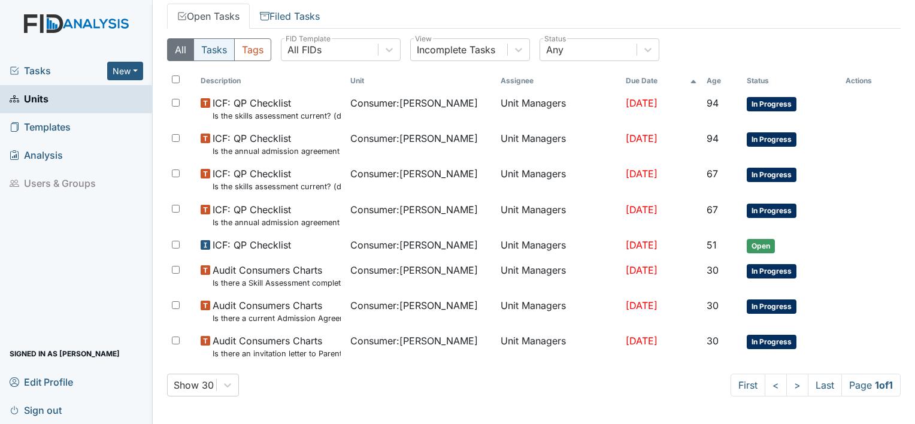
click at [222, 46] on button "Tasks" at bounding box center [213, 49] width 41 height 23
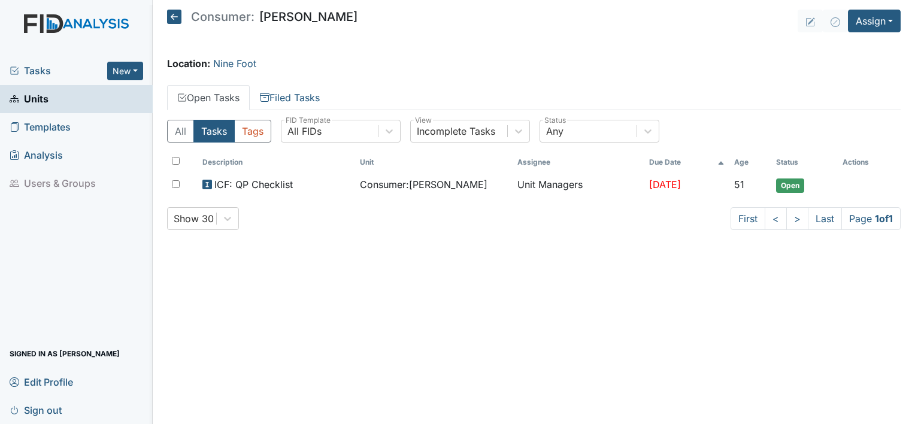
scroll to position [0, 0]
click at [180, 136] on button "All" at bounding box center [180, 131] width 27 height 23
